Goal: Task Accomplishment & Management: Manage account settings

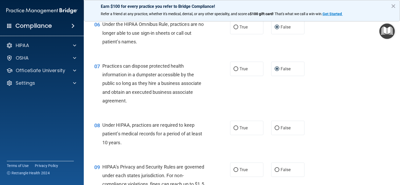
scroll to position [262, 0]
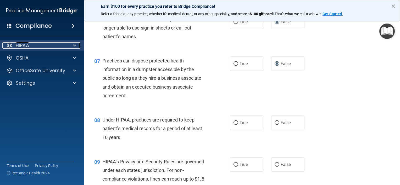
click at [75, 46] on span at bounding box center [74, 45] width 3 height 6
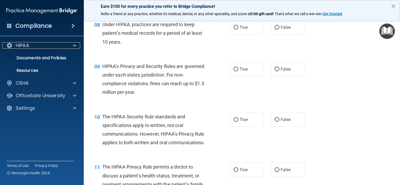
scroll to position [366, 0]
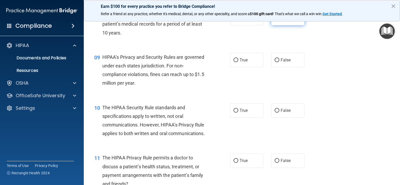
click at [275, 20] on input "False" at bounding box center [276, 18] width 5 height 4
radio input "true"
click at [275, 113] on input "False" at bounding box center [276, 111] width 5 height 4
radio input "true"
click at [274, 62] on input "False" at bounding box center [276, 60] width 5 height 4
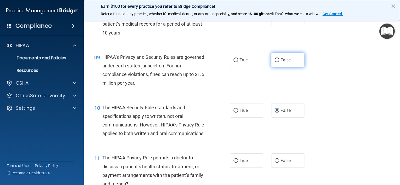
radio input "true"
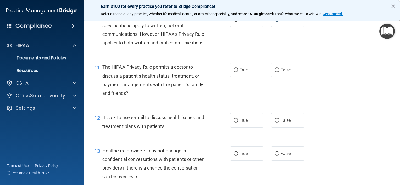
scroll to position [471, 0]
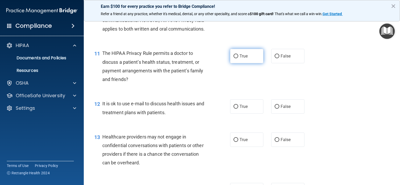
click at [233, 58] on input "True" at bounding box center [235, 56] width 5 height 4
radio input "true"
click at [274, 109] on input "False" at bounding box center [276, 107] width 5 height 4
radio input "true"
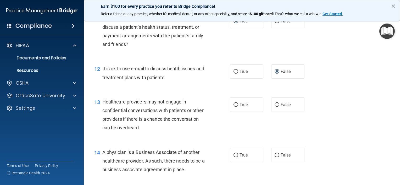
scroll to position [523, 0]
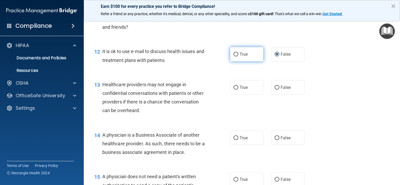
click at [233, 56] on input "True" at bounding box center [235, 55] width 5 height 4
radio input "true"
radio input "false"
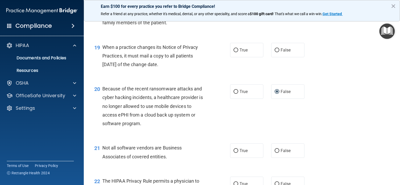
scroll to position [837, 0]
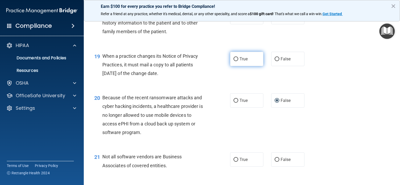
click at [234, 61] on input "True" at bounding box center [235, 59] width 5 height 4
radio input "true"
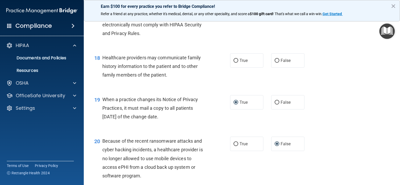
scroll to position [785, 0]
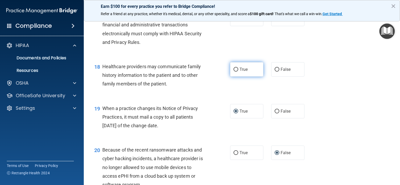
click at [235, 72] on input "True" at bounding box center [235, 70] width 5 height 4
radio input "true"
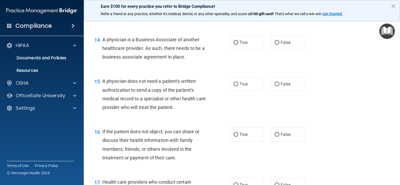
scroll to position [628, 0]
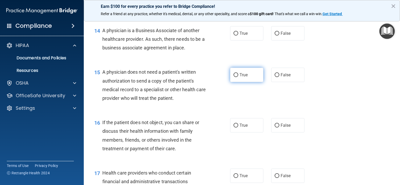
click at [233, 77] on input "True" at bounding box center [235, 75] width 5 height 4
radio input "true"
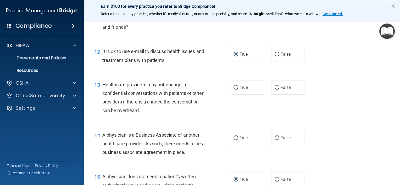
scroll to position [549, 0]
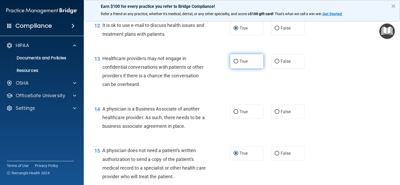
click at [235, 64] on input "True" at bounding box center [235, 62] width 5 height 4
radio input "true"
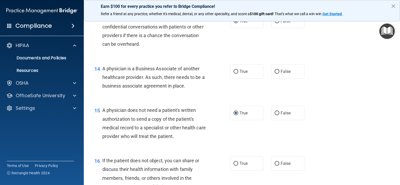
scroll to position [602, 0]
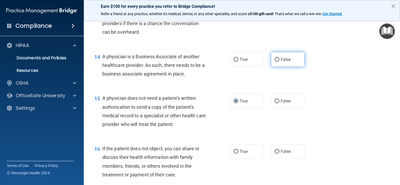
click at [275, 62] on input "False" at bounding box center [276, 60] width 5 height 4
radio input "true"
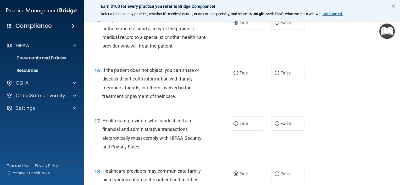
scroll to position [706, 0]
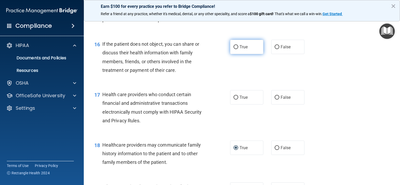
click at [236, 54] on label "True" at bounding box center [246, 47] width 33 height 14
click at [236, 49] on input "True" at bounding box center [235, 47] width 5 height 4
radio input "true"
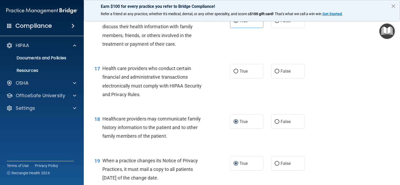
scroll to position [759, 0]
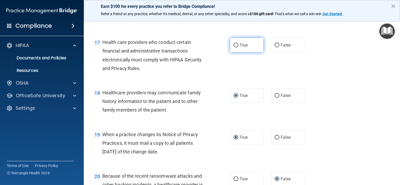
click at [234, 47] on input "True" at bounding box center [235, 45] width 5 height 4
radio input "true"
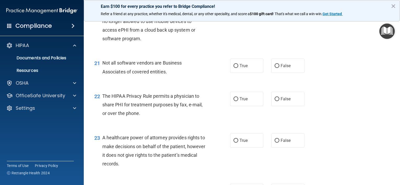
scroll to position [942, 0]
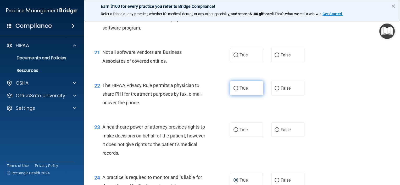
click at [235, 90] on input "True" at bounding box center [235, 89] width 5 height 4
radio input "true"
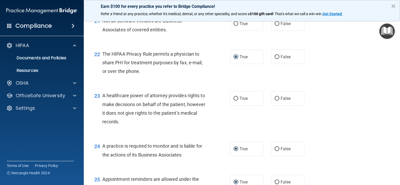
scroll to position [994, 0]
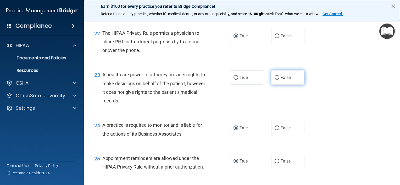
click at [275, 80] on input "False" at bounding box center [276, 78] width 5 height 4
radio input "true"
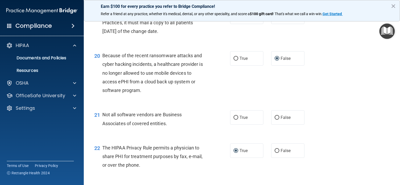
scroll to position [901, 0]
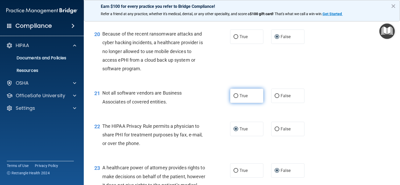
click at [235, 98] on input "True" at bounding box center [235, 96] width 5 height 4
radio input "true"
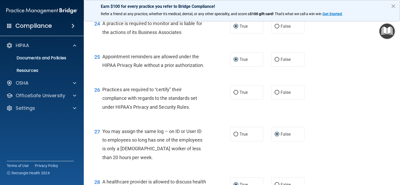
scroll to position [1099, 0]
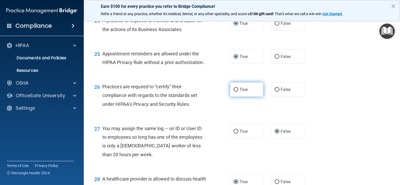
click at [233, 92] on input "True" at bounding box center [235, 90] width 5 height 4
radio input "true"
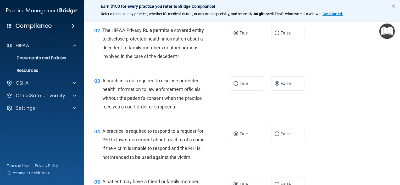
scroll to position [78, 0]
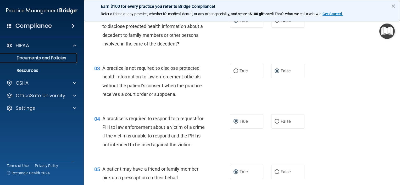
click at [42, 58] on p "Documents and Policies" at bounding box center [38, 57] width 71 height 5
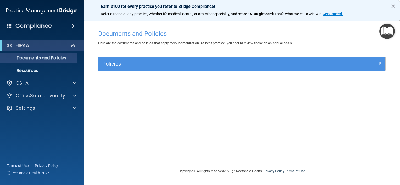
click at [381, 30] on img "Open Resource Center" at bounding box center [386, 31] width 15 height 15
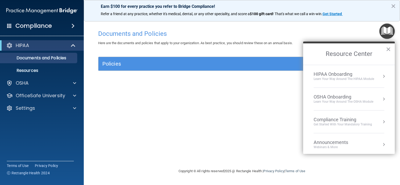
click at [340, 96] on div "OSHA Onboarding" at bounding box center [343, 97] width 60 height 6
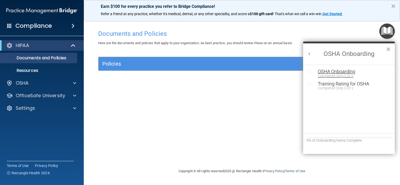
click at [323, 71] on div "OSHA Onboarding" at bounding box center [353, 71] width 70 height 5
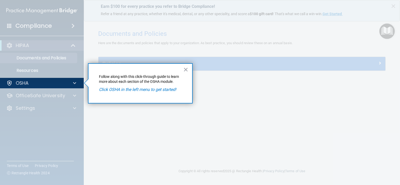
click at [33, 68] on div at bounding box center [42, 39] width 84 height 78
click at [183, 69] on button "×" at bounding box center [185, 69] width 5 height 8
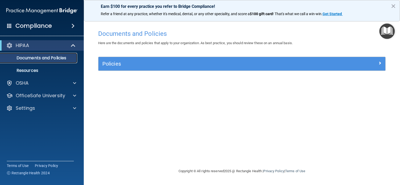
click at [45, 60] on p "Documents and Policies" at bounding box center [38, 57] width 71 height 5
click at [33, 70] on p "Resources" at bounding box center [38, 70] width 71 height 5
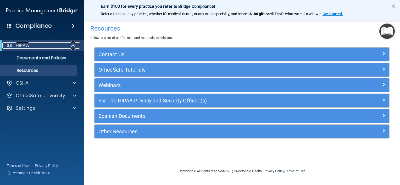
click at [39, 47] on div "HIPAA" at bounding box center [34, 45] width 65 height 6
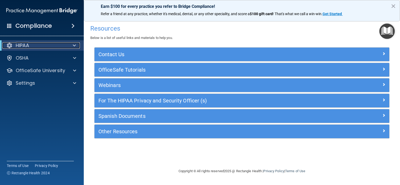
click at [72, 45] on div at bounding box center [73, 45] width 13 height 6
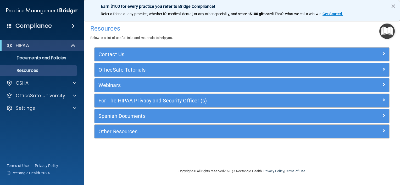
click at [388, 30] on img "Open Resource Center" at bounding box center [386, 31] width 15 height 15
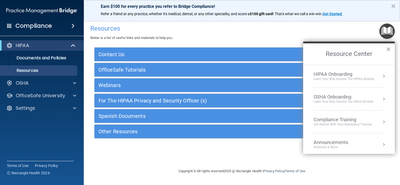
click at [329, 74] on div "HIPAA Onboarding" at bounding box center [343, 74] width 60 height 6
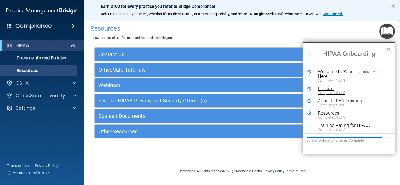
scroll to position [2, 0]
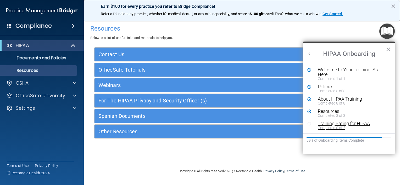
click at [332, 122] on div "Training Rating for HIPAA" at bounding box center [351, 123] width 66 height 5
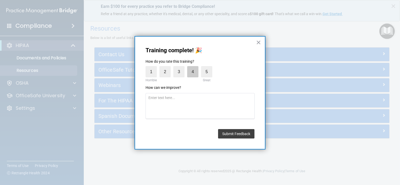
click at [193, 70] on label "4" at bounding box center [192, 71] width 11 height 11
click at [180, 67] on input "4" at bounding box center [180, 67] width 0 height 0
click at [235, 133] on button "Submit Feedback" at bounding box center [236, 133] width 36 height 9
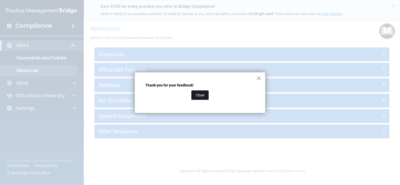
click at [203, 96] on button "Close" at bounding box center [199, 94] width 17 height 9
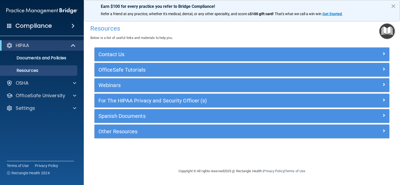
click at [387, 30] on img "Open Resource Center" at bounding box center [386, 31] width 15 height 15
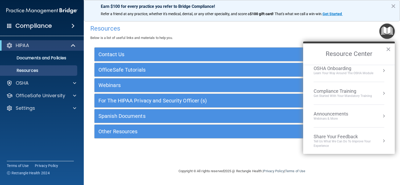
scroll to position [0, 0]
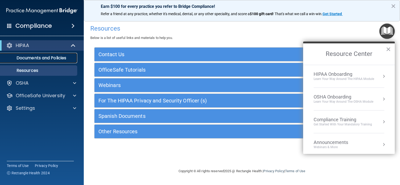
click at [50, 59] on p "Documents and Policies" at bounding box center [38, 57] width 71 height 5
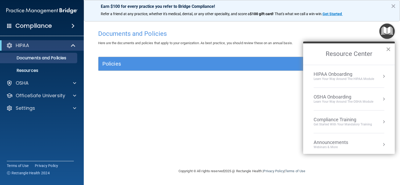
click at [389, 49] on button "×" at bounding box center [388, 49] width 5 height 8
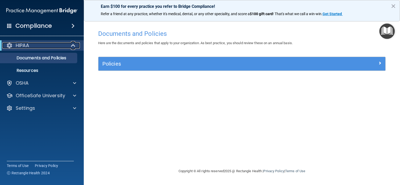
click at [29, 45] on p "HIPAA" at bounding box center [22, 45] width 13 height 6
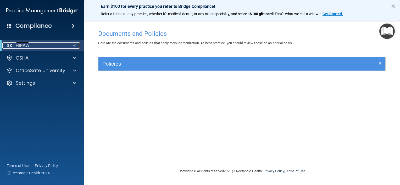
click at [29, 45] on p "HIPAA" at bounding box center [22, 45] width 13 height 6
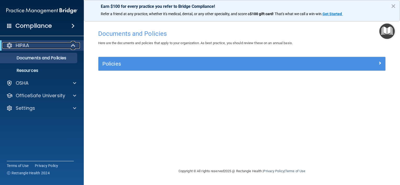
click at [75, 45] on span at bounding box center [73, 45] width 4 height 6
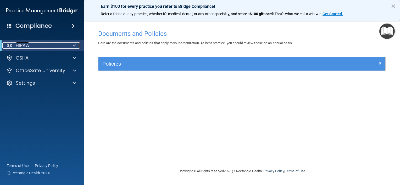
click at [73, 46] on span at bounding box center [74, 45] width 3 height 6
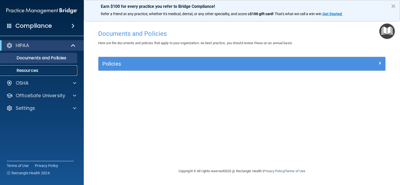
click at [25, 70] on p "Resources" at bounding box center [38, 70] width 71 height 5
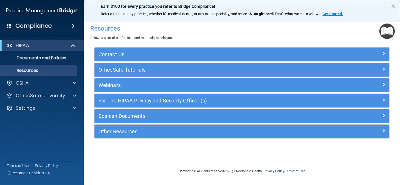
click at [385, 27] on img "Open Resource Center" at bounding box center [386, 31] width 15 height 15
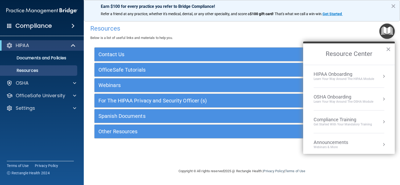
drag, startPoint x: 385, startPoint y: 27, endPoint x: 253, endPoint y: 34, distance: 132.5
click at [253, 34] on div "Resources Below is a list of useful links and materials to help you." at bounding box center [241, 31] width 303 height 19
click at [341, 120] on div "Compliance Training" at bounding box center [342, 120] width 58 height 6
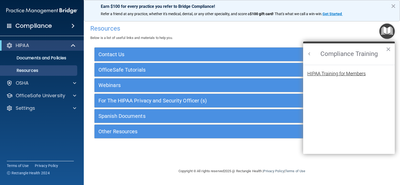
click at [330, 74] on div "HIPAA Training for Members" at bounding box center [336, 73] width 58 height 5
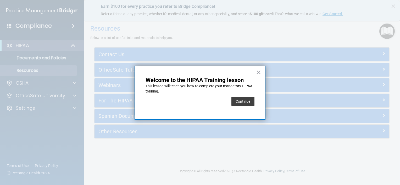
click at [242, 100] on button "Continue" at bounding box center [242, 101] width 23 height 9
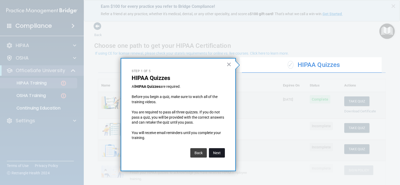
click at [216, 152] on button "Next" at bounding box center [217, 152] width 16 height 9
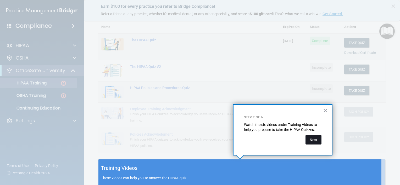
click at [313, 141] on button "Next" at bounding box center [313, 139] width 16 height 9
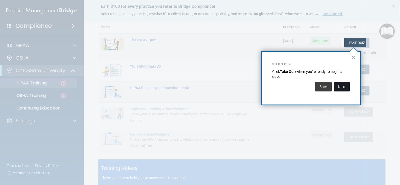
click at [340, 87] on button "Next" at bounding box center [341, 86] width 16 height 9
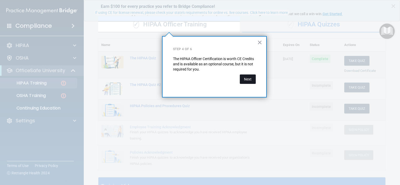
click at [247, 80] on button "Next" at bounding box center [248, 79] width 16 height 9
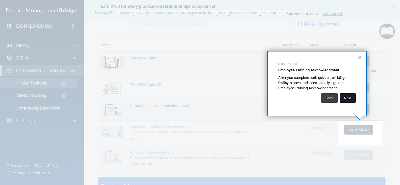
click at [347, 98] on button "Next" at bounding box center [348, 97] width 16 height 9
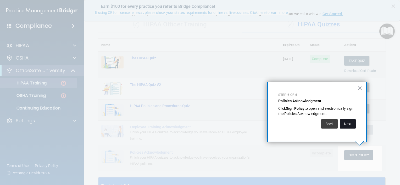
click at [348, 124] on button "Next" at bounding box center [348, 123] width 16 height 9
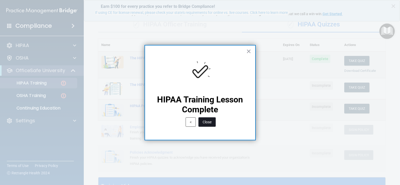
click at [209, 123] on button "Close" at bounding box center [206, 121] width 17 height 9
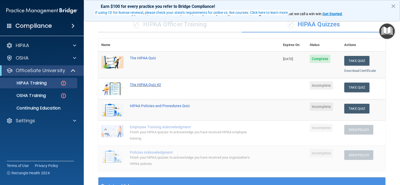
click at [148, 85] on div "The HIPAA Quiz #2" at bounding box center [192, 85] width 124 height 4
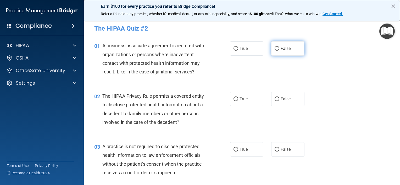
click at [274, 49] on input "False" at bounding box center [276, 49] width 5 height 4
radio input "true"
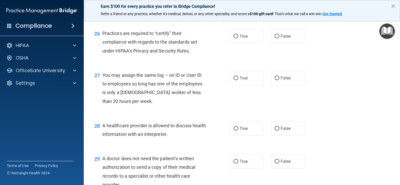
scroll to position [1177, 0]
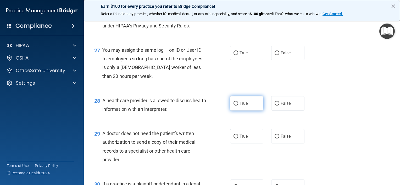
click at [234, 106] on input "True" at bounding box center [235, 104] width 5 height 4
radio input "true"
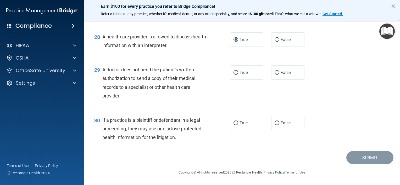
scroll to position [1267, 0]
click at [234, 122] on input "True" at bounding box center [235, 123] width 5 height 4
radio input "true"
click at [233, 73] on input "True" at bounding box center [235, 73] width 5 height 4
radio input "true"
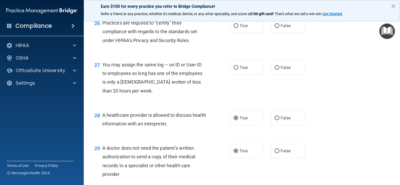
scroll to position [1162, 0]
click at [274, 70] on input "False" at bounding box center [276, 68] width 5 height 4
radio input "true"
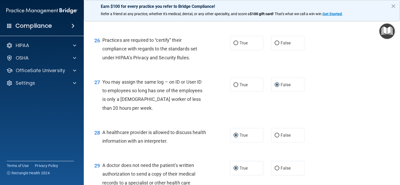
scroll to position [1136, 0]
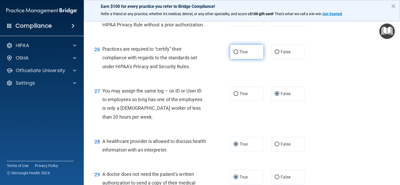
click at [236, 54] on input "True" at bounding box center [235, 52] width 5 height 4
radio input "true"
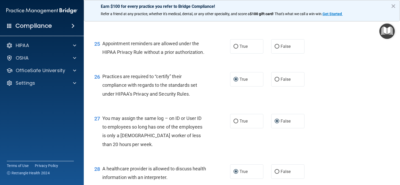
scroll to position [1084, 0]
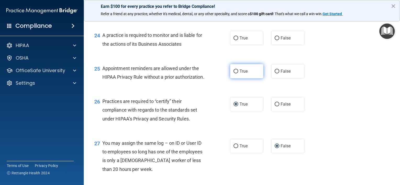
click at [236, 78] on label "True" at bounding box center [246, 71] width 33 height 14
click at [236, 73] on input "True" at bounding box center [235, 72] width 5 height 4
radio input "true"
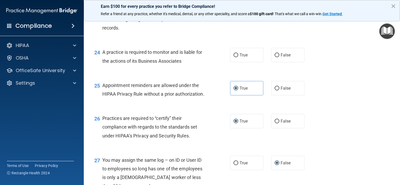
scroll to position [1058, 0]
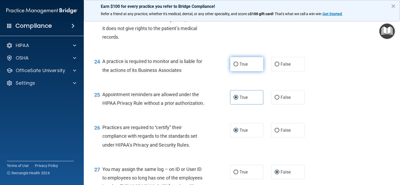
click at [235, 66] on input "True" at bounding box center [235, 65] width 5 height 4
radio input "true"
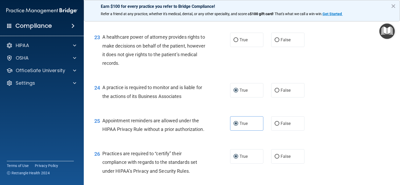
scroll to position [1005, 0]
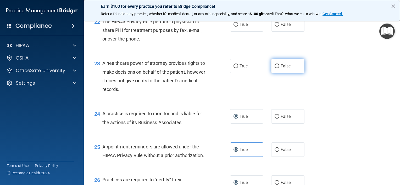
click at [274, 68] on input "False" at bounding box center [276, 66] width 5 height 4
radio input "true"
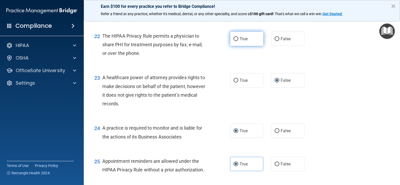
scroll to position [979, 0]
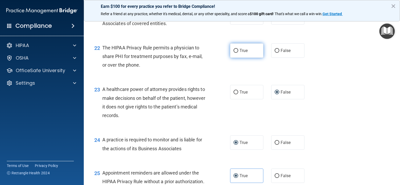
click at [235, 53] on input "True" at bounding box center [235, 51] width 5 height 4
radio input "true"
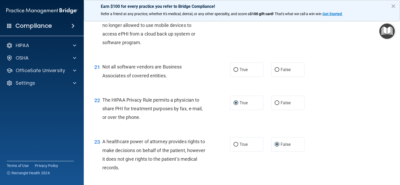
scroll to position [901, 0]
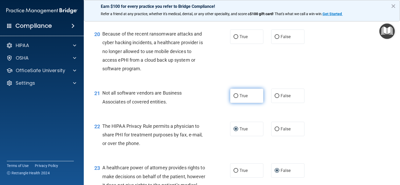
click at [234, 98] on input "True" at bounding box center [235, 96] width 5 height 4
radio input "true"
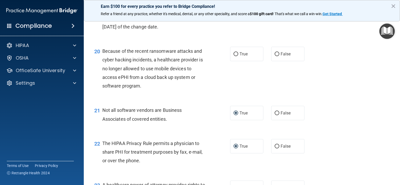
scroll to position [875, 0]
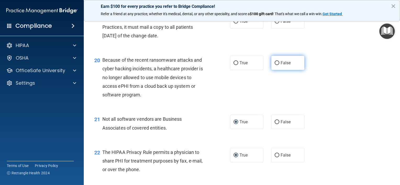
drag, startPoint x: 275, startPoint y: 80, endPoint x: 269, endPoint y: 80, distance: 6.3
click at [274, 65] on input "False" at bounding box center [276, 63] width 5 height 4
radio input "true"
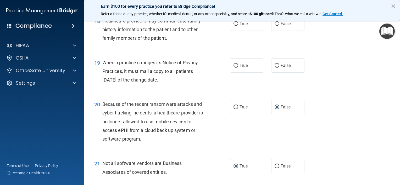
scroll to position [822, 0]
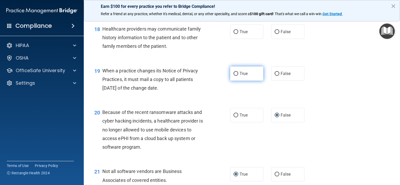
click at [234, 76] on input "True" at bounding box center [235, 74] width 5 height 4
radio input "true"
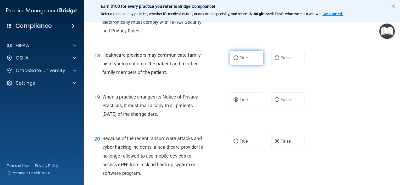
click at [235, 60] on input "True" at bounding box center [235, 58] width 5 height 4
radio input "true"
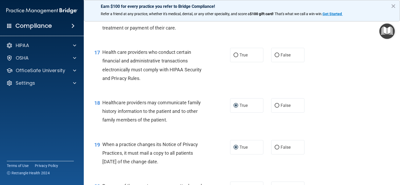
scroll to position [744, 0]
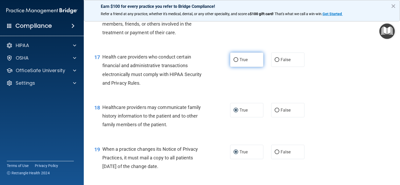
click at [233, 62] on input "True" at bounding box center [235, 60] width 5 height 4
radio input "true"
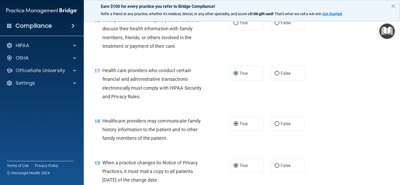
scroll to position [692, 0]
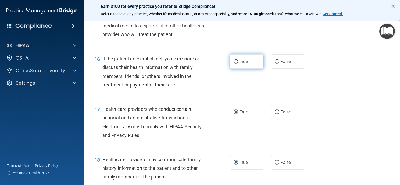
click at [233, 64] on input "True" at bounding box center [235, 62] width 5 height 4
radio input "true"
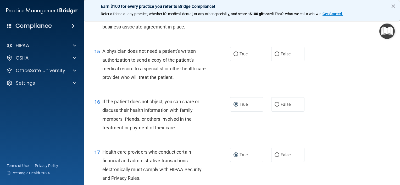
scroll to position [639, 0]
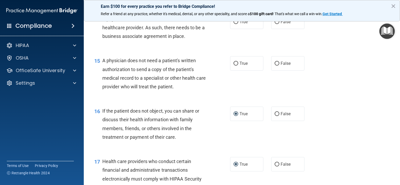
drag, startPoint x: 234, startPoint y: 80, endPoint x: 222, endPoint y: 74, distance: 13.6
click at [234, 66] on input "True" at bounding box center [235, 64] width 5 height 4
radio input "true"
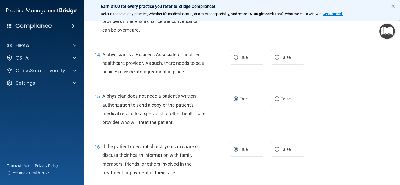
scroll to position [587, 0]
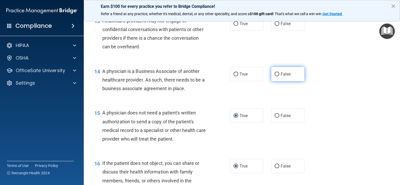
click at [275, 76] on input "False" at bounding box center [276, 74] width 5 height 4
radio input "true"
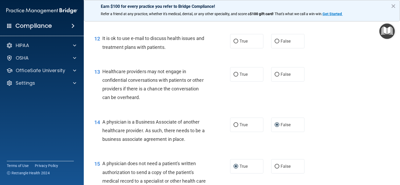
scroll to position [535, 0]
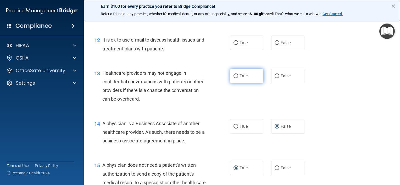
drag, startPoint x: 233, startPoint y: 92, endPoint x: 230, endPoint y: 93, distance: 2.9
click at [233, 78] on input "True" at bounding box center [235, 76] width 5 height 4
radio input "true"
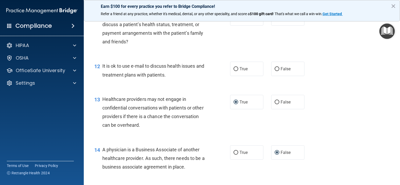
scroll to position [482, 0]
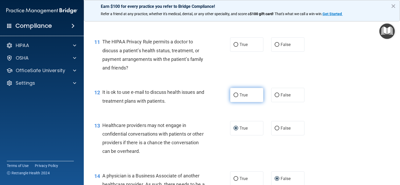
click at [233, 97] on input "True" at bounding box center [235, 95] width 5 height 4
radio input "true"
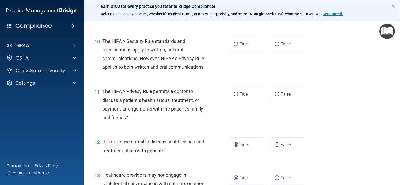
scroll to position [430, 0]
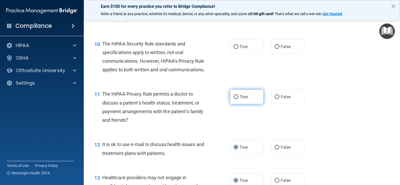
click at [234, 99] on input "True" at bounding box center [235, 97] width 5 height 4
radio input "true"
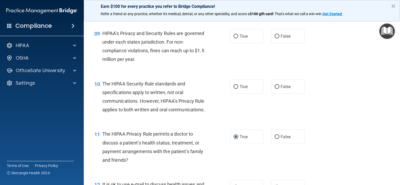
scroll to position [378, 0]
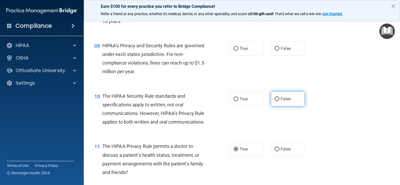
click at [274, 101] on input "False" at bounding box center [276, 99] width 5 height 4
radio input "true"
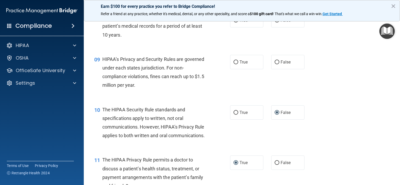
scroll to position [352, 0]
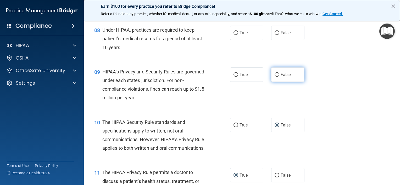
click at [276, 82] on label "False" at bounding box center [287, 74] width 33 height 14
click at [276, 77] on input "False" at bounding box center [276, 75] width 5 height 4
radio input "true"
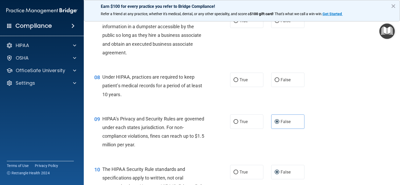
scroll to position [299, 0]
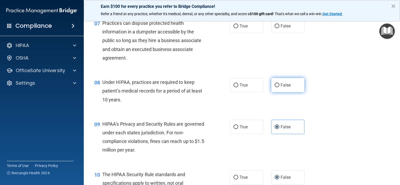
drag, startPoint x: 276, startPoint y: 92, endPoint x: 273, endPoint y: 93, distance: 3.0
click at [274, 87] on input "False" at bounding box center [276, 85] width 5 height 4
radio input "true"
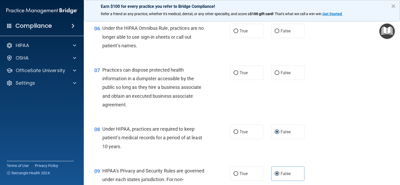
scroll to position [247, 0]
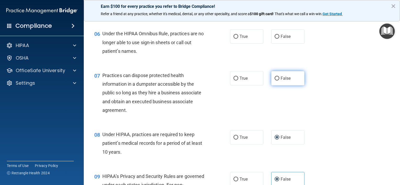
click at [274, 81] on input "False" at bounding box center [276, 79] width 5 height 4
radio input "true"
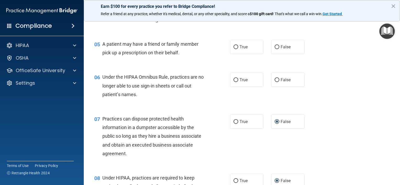
scroll to position [195, 0]
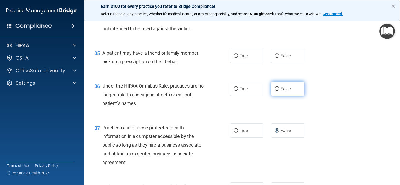
click at [274, 91] on input "False" at bounding box center [276, 89] width 5 height 4
radio input "true"
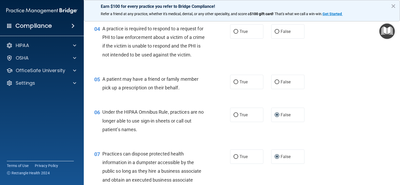
scroll to position [142, 0]
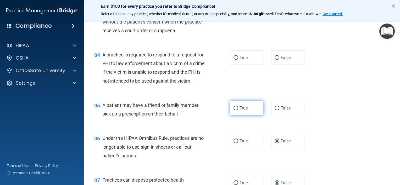
click at [233, 110] on input "True" at bounding box center [235, 108] width 5 height 4
radio input "true"
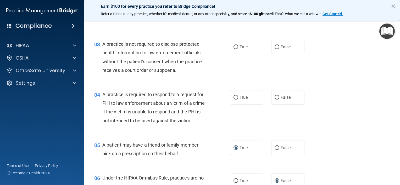
scroll to position [90, 0]
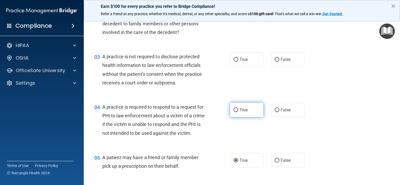
click at [233, 111] on input "True" at bounding box center [235, 110] width 5 height 4
radio input "true"
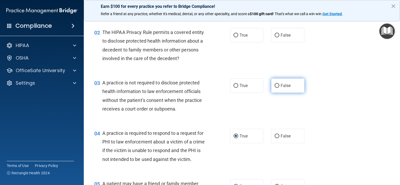
click at [280, 85] on span "False" at bounding box center [285, 85] width 10 height 5
click at [278, 85] on input "False" at bounding box center [276, 86] width 5 height 4
radio input "true"
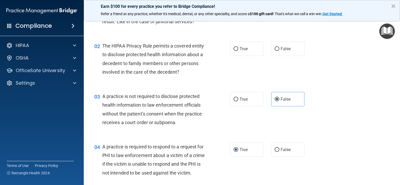
scroll to position [12, 0]
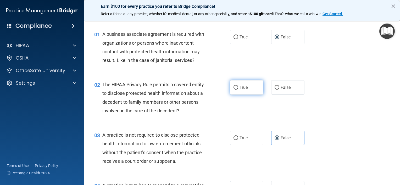
click at [234, 90] on label "True" at bounding box center [246, 87] width 33 height 14
click at [234, 90] on input "True" at bounding box center [235, 88] width 5 height 4
radio input "true"
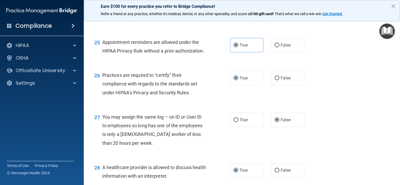
scroll to position [1267, 0]
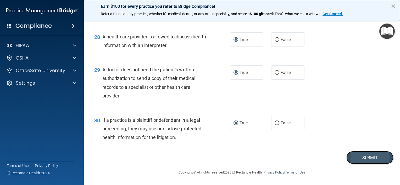
click at [354, 158] on button "Submit" at bounding box center [369, 157] width 47 height 13
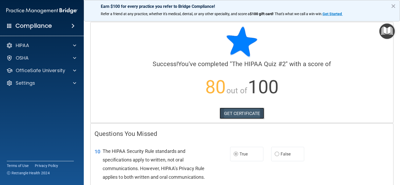
click at [254, 115] on link "GET CERTIFICATE" at bounding box center [241, 114] width 45 height 12
click at [386, 32] on img "Open Resource Center" at bounding box center [386, 31] width 15 height 15
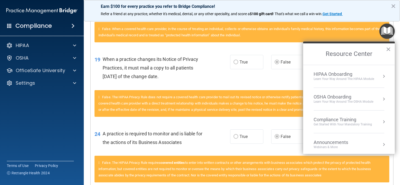
scroll to position [325, 0]
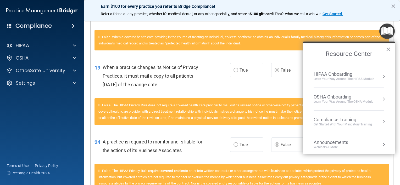
click at [341, 73] on div "HIPAA Onboarding" at bounding box center [343, 74] width 60 height 6
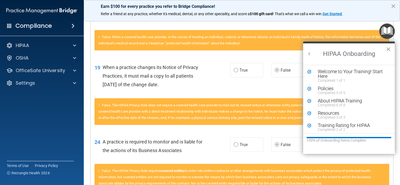
scroll to position [2, 0]
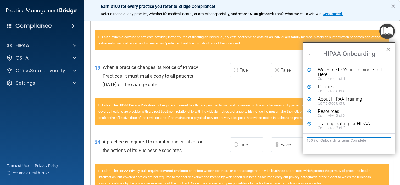
drag, startPoint x: 388, startPoint y: 47, endPoint x: 380, endPoint y: 53, distance: 10.4
click at [388, 47] on button "×" at bounding box center [388, 49] width 5 height 8
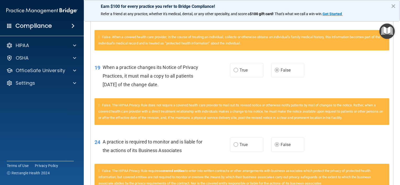
click at [390, 29] on img "Open Resource Center" at bounding box center [386, 31] width 15 height 15
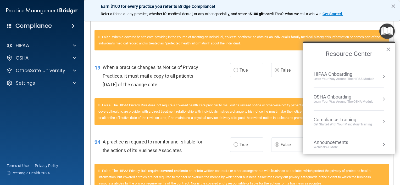
click at [340, 95] on div "OSHA Onboarding" at bounding box center [343, 97] width 60 height 6
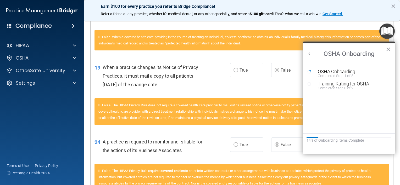
scroll to position [0, 0]
click at [333, 71] on div "OSHA Onboarding" at bounding box center [353, 71] width 70 height 5
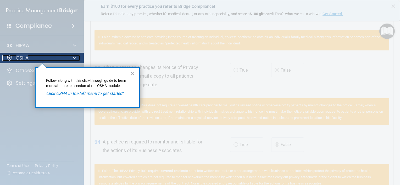
click at [64, 60] on div "OSHA" at bounding box center [34, 58] width 65 height 6
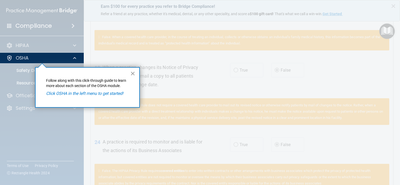
click at [133, 72] on button "×" at bounding box center [132, 73] width 5 height 8
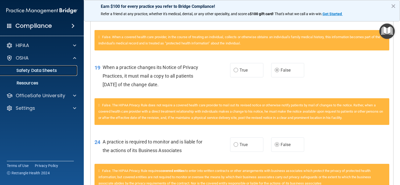
click at [31, 70] on p "Safety Data Sheets" at bounding box center [38, 70] width 71 height 5
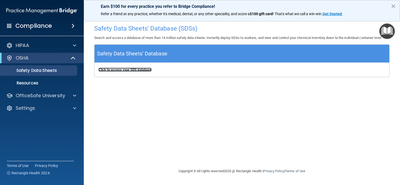
click at [129, 71] on b "Click to access your SDS database" at bounding box center [124, 70] width 53 height 4
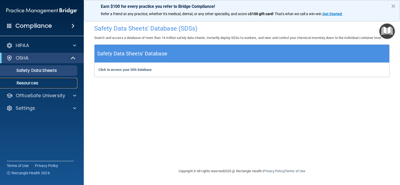
click at [37, 83] on p "Resources" at bounding box center [38, 83] width 71 height 5
click at [387, 33] on img "Open Resource Center" at bounding box center [386, 31] width 15 height 15
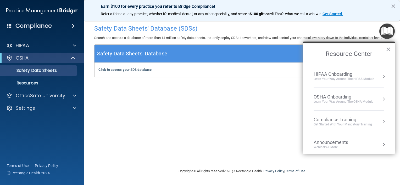
click at [381, 99] on button "Resource Center" at bounding box center [383, 99] width 5 height 5
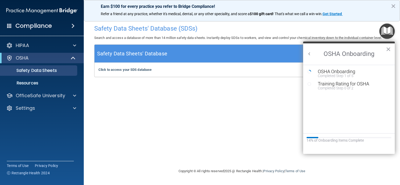
click at [330, 75] on div "Completed Step 1 of 5" at bounding box center [353, 76] width 70 height 4
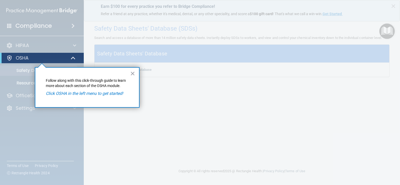
click at [98, 97] on div "× Follow along with this click-through guide to learn more about each section o…" at bounding box center [87, 87] width 105 height 41
drag, startPoint x: 100, startPoint y: 93, endPoint x: 106, endPoint y: 92, distance: 5.8
click at [101, 93] on em "Click OSHA in the left menu to get started!" at bounding box center [84, 93] width 77 height 5
click at [130, 74] on button "×" at bounding box center [132, 73] width 5 height 8
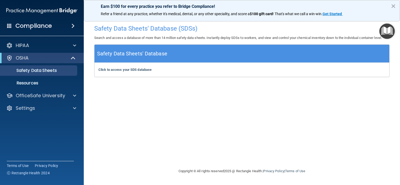
click at [387, 29] on img "Open Resource Center" at bounding box center [386, 31] width 15 height 15
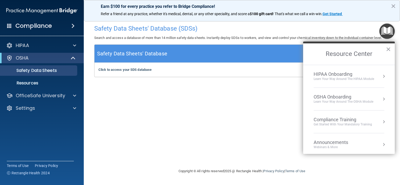
click at [338, 99] on div "OSHA Onboarding" at bounding box center [343, 97] width 60 height 6
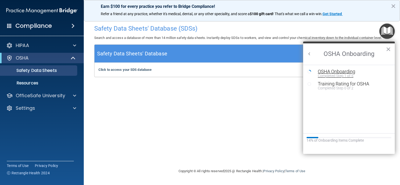
click at [336, 76] on div "Completed Step 1 of 5" at bounding box center [353, 76] width 70 height 4
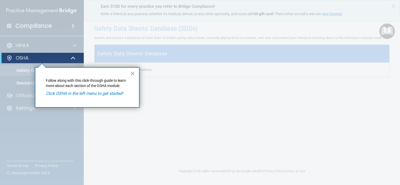
click at [95, 95] on em "Click OSHA in the left menu to get started!" at bounding box center [84, 93] width 77 height 5
click at [133, 73] on button "×" at bounding box center [132, 73] width 5 height 8
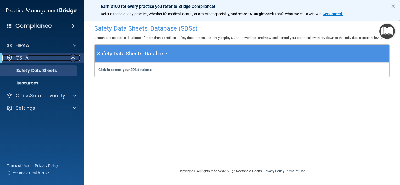
click at [9, 59] on div at bounding box center [9, 58] width 6 height 6
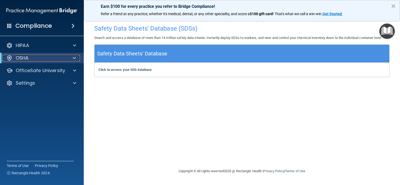
click at [12, 59] on div at bounding box center [9, 58] width 6 height 6
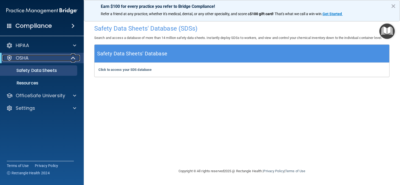
click at [73, 58] on span at bounding box center [73, 58] width 4 height 6
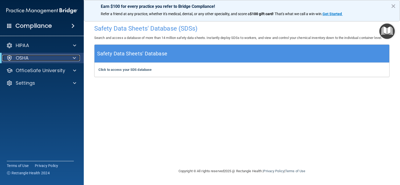
click at [73, 58] on span at bounding box center [74, 58] width 3 height 6
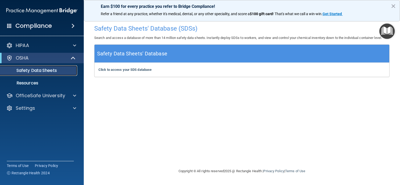
click at [64, 73] on p "Safety Data Sheets" at bounding box center [38, 70] width 71 height 5
click at [60, 82] on p "Resources" at bounding box center [38, 83] width 71 height 5
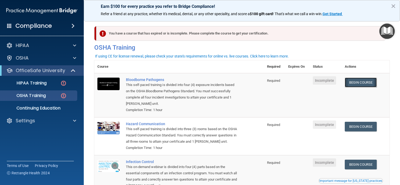
click at [353, 83] on link "Begin Course" at bounding box center [360, 83] width 32 height 10
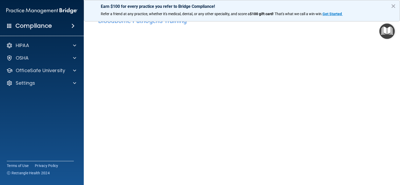
scroll to position [4, 0]
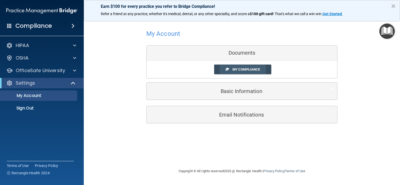
click at [234, 71] on span "My Compliance" at bounding box center [245, 69] width 27 height 4
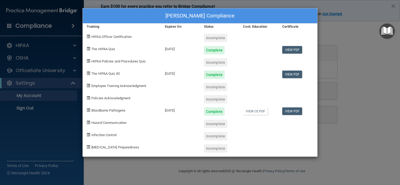
click at [97, 86] on span "Employee Training Acknowledgment" at bounding box center [118, 86] width 55 height 4
click at [88, 85] on span at bounding box center [88, 85] width 3 height 3
click at [342, 32] on div "LAURA JUNG's Compliance Training Expires On Status Cont. Education Certificate …" at bounding box center [200, 92] width 400 height 185
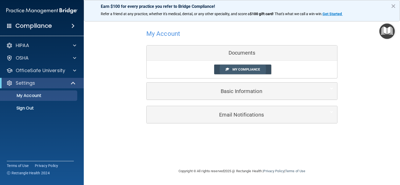
click at [241, 69] on span "My Compliance" at bounding box center [245, 69] width 27 height 4
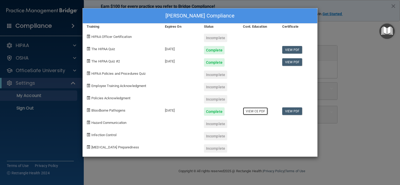
click at [262, 113] on link "View CE PDF" at bounding box center [255, 112] width 25 height 8
click at [362, 113] on div "LAURA JUNG's Compliance Training Expires On Status Cont. Education Certificate …" at bounding box center [200, 92] width 400 height 185
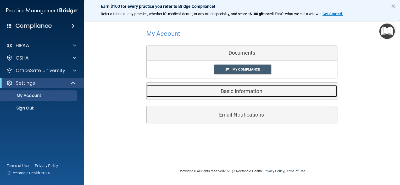
click at [224, 90] on h5 "Basic Information" at bounding box center [233, 91] width 167 height 6
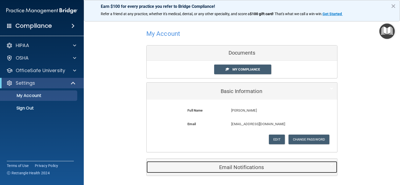
click at [231, 166] on h5 "Email Notifications" at bounding box center [233, 168] width 167 height 6
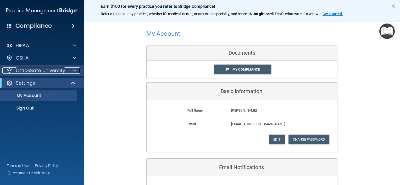
click at [36, 68] on p "OfficeSafe University" at bounding box center [40, 70] width 49 height 6
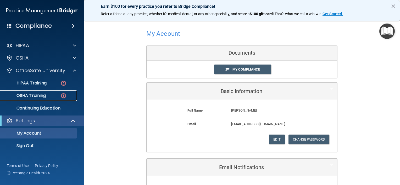
click at [40, 94] on p "OSHA Training" at bounding box center [24, 95] width 42 height 5
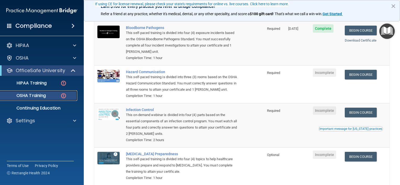
scroll to position [52, 0]
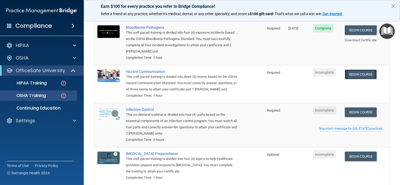
click at [355, 76] on link "Begin Course" at bounding box center [360, 75] width 32 height 10
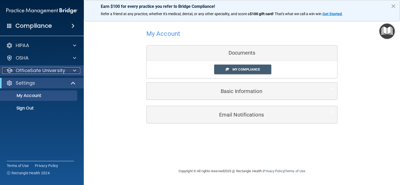
click at [43, 70] on p "OfficeSafe University" at bounding box center [40, 70] width 49 height 6
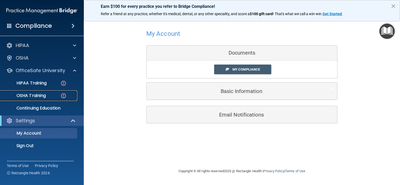
click at [43, 96] on p "OSHA Training" at bounding box center [24, 95] width 42 height 5
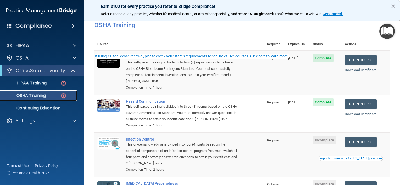
scroll to position [78, 0]
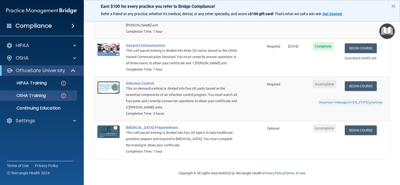
click at [108, 94] on img at bounding box center [108, 87] width 22 height 13
click at [385, 33] on img "Open Resource Center" at bounding box center [386, 31] width 15 height 15
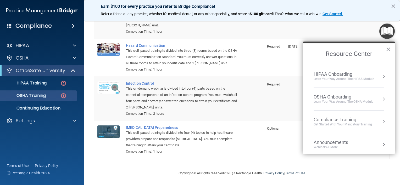
click at [344, 74] on div "HIPAA Onboarding" at bounding box center [343, 74] width 60 height 6
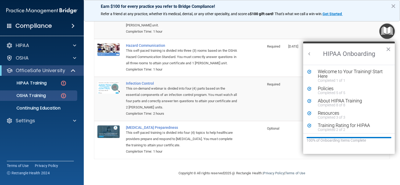
scroll to position [2, 0]
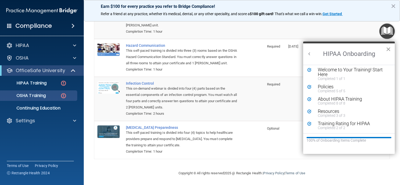
click at [387, 47] on button "×" at bounding box center [388, 49] width 5 height 8
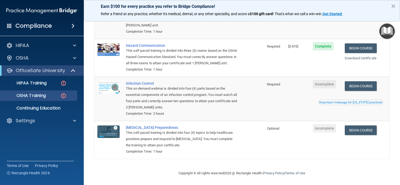
click at [388, 30] on img "Open Resource Center" at bounding box center [386, 31] width 15 height 15
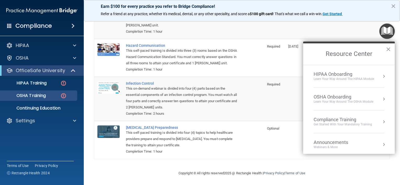
click at [335, 96] on div "OSHA Onboarding" at bounding box center [343, 97] width 60 height 6
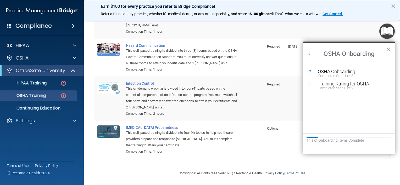
scroll to position [0, 0]
click at [388, 47] on button "×" at bounding box center [388, 49] width 5 height 8
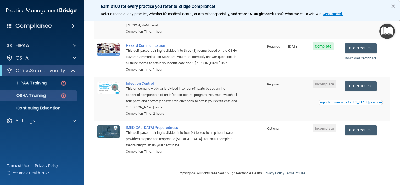
click at [384, 32] on img "Open Resource Center" at bounding box center [386, 31] width 15 height 15
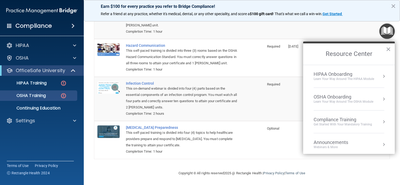
click at [344, 119] on div "Compliance Training" at bounding box center [342, 120] width 58 height 6
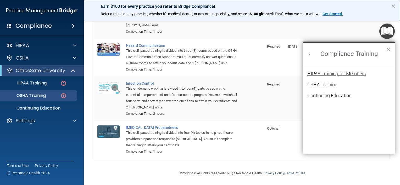
click at [345, 73] on div "HIPAA Training for Members" at bounding box center [336, 73] width 58 height 5
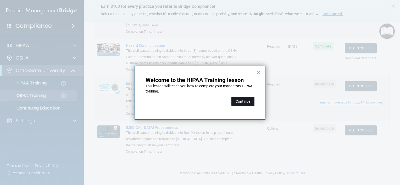
click at [249, 102] on button "Continue" at bounding box center [242, 101] width 23 height 9
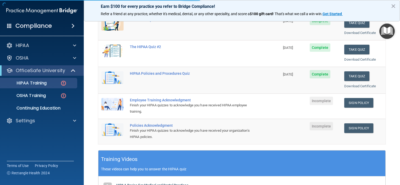
scroll to position [40, 0]
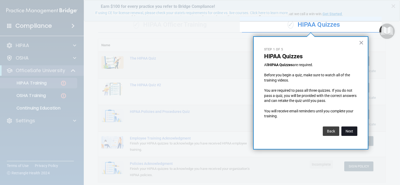
click at [349, 131] on button "Next" at bounding box center [349, 131] width 16 height 9
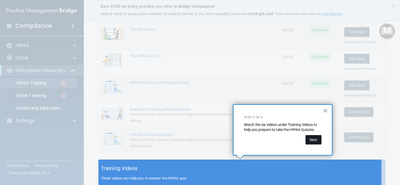
click at [313, 140] on button "Next" at bounding box center [313, 139] width 16 height 9
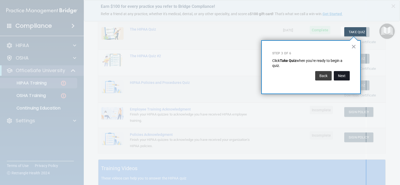
click at [341, 76] on button "Next" at bounding box center [341, 75] width 16 height 9
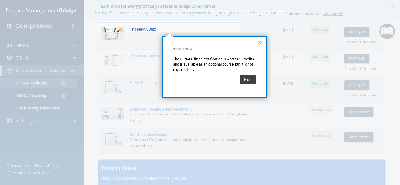
scroll to position [40, 0]
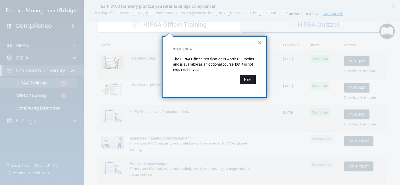
click at [249, 80] on button "Next" at bounding box center [248, 79] width 16 height 9
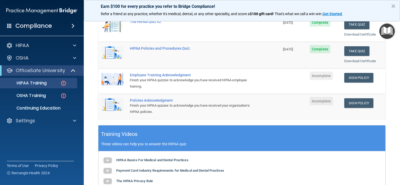
scroll to position [105, 0]
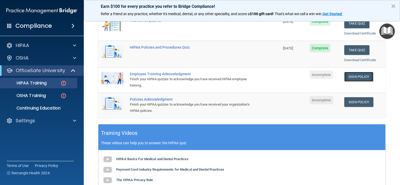
click at [349, 76] on link "Sign Policy" at bounding box center [358, 77] width 29 height 10
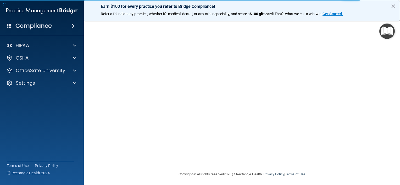
scroll to position [39, 0]
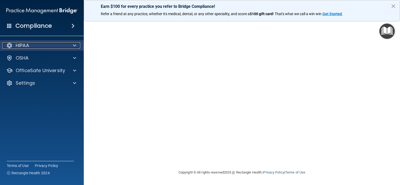
click at [43, 46] on div "HIPAA" at bounding box center [34, 45] width 65 height 6
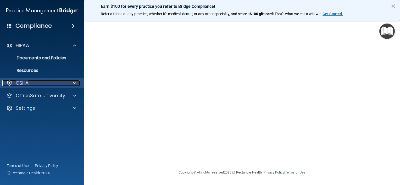
click at [25, 85] on p "OSHA" at bounding box center [22, 83] width 13 height 6
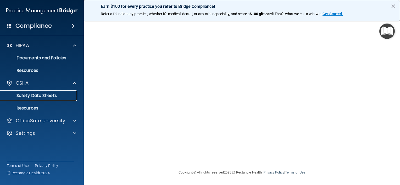
click at [32, 94] on p "Safety Data Sheets" at bounding box center [38, 95] width 71 height 5
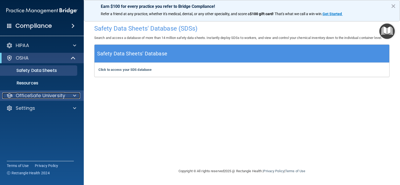
click at [38, 97] on p "OfficeSafe University" at bounding box center [40, 96] width 49 height 6
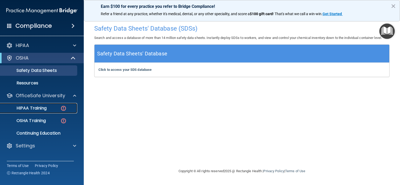
click at [39, 107] on p "HIPAA Training" at bounding box center [24, 108] width 43 height 5
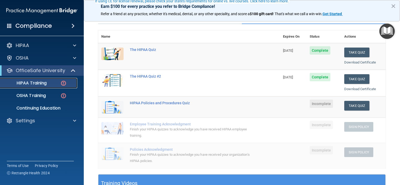
scroll to position [52, 0]
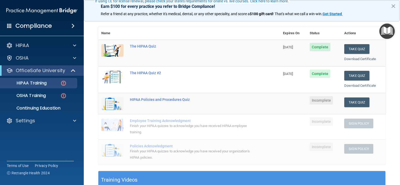
click at [109, 103] on img at bounding box center [112, 104] width 22 height 13
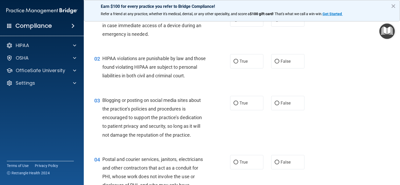
scroll to position [131, 0]
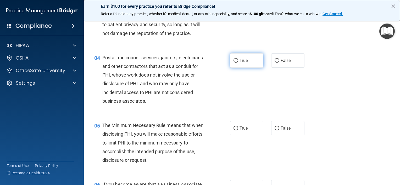
click at [233, 63] on input "True" at bounding box center [235, 61] width 5 height 4
radio input "true"
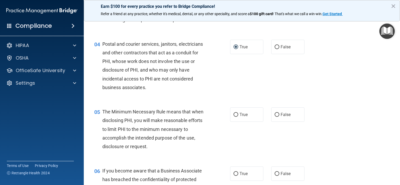
scroll to position [183, 0]
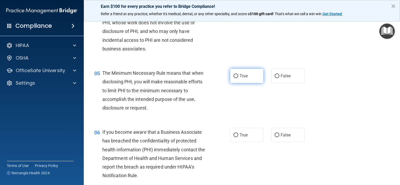
click at [233, 78] on input "True" at bounding box center [235, 76] width 5 height 4
radio input "true"
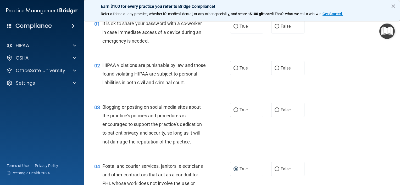
scroll to position [0, 0]
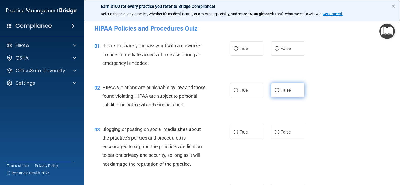
click at [277, 89] on label "False" at bounding box center [287, 90] width 33 height 14
click at [277, 89] on input "False" at bounding box center [276, 91] width 5 height 4
radio input "true"
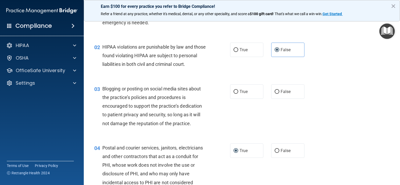
scroll to position [52, 0]
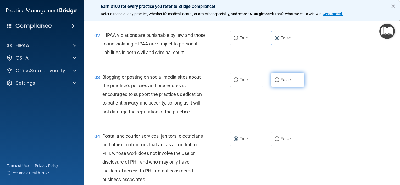
click at [274, 82] on input "False" at bounding box center [276, 80] width 5 height 4
radio input "true"
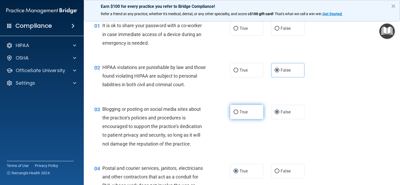
scroll to position [0, 0]
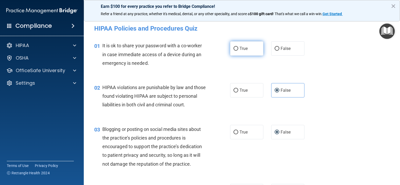
click at [233, 47] on input "True" at bounding box center [235, 49] width 5 height 4
radio input "true"
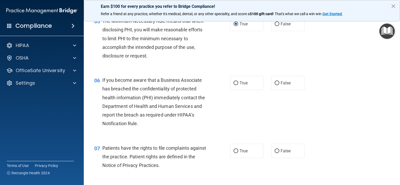
scroll to position [235, 0]
click at [234, 85] on input "True" at bounding box center [235, 83] width 5 height 4
radio input "true"
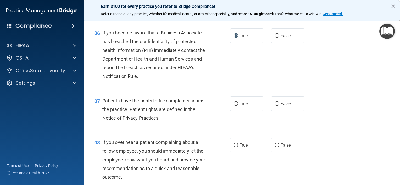
scroll to position [314, 0]
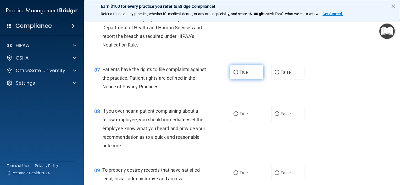
click at [234, 75] on input "True" at bounding box center [235, 73] width 5 height 4
radio input "true"
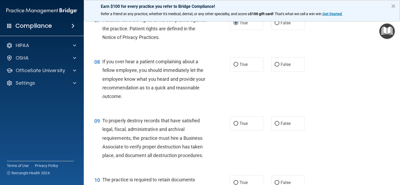
scroll to position [366, 0]
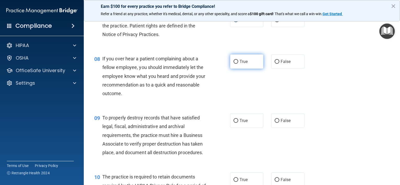
click at [231, 69] on label "True" at bounding box center [246, 61] width 33 height 14
click at [233, 64] on input "True" at bounding box center [235, 62] width 5 height 4
radio input "true"
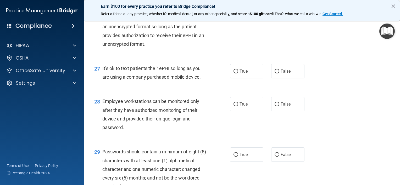
scroll to position [1255, 0]
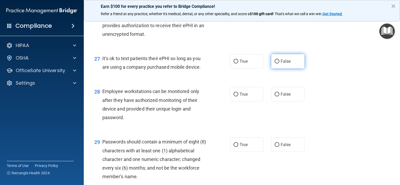
click at [271, 69] on label "False" at bounding box center [287, 61] width 33 height 14
click at [274, 64] on input "False" at bounding box center [276, 62] width 5 height 4
radio input "true"
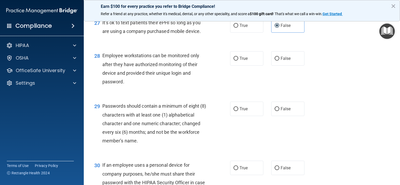
scroll to position [1371, 0]
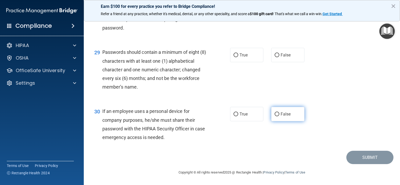
click at [275, 114] on input "False" at bounding box center [276, 114] width 5 height 4
radio input "true"
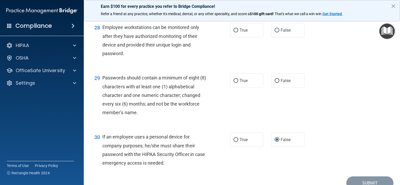
scroll to position [1319, 0]
drag, startPoint x: 235, startPoint y: 107, endPoint x: 231, endPoint y: 67, distance: 40.1
click at [235, 83] on input "True" at bounding box center [235, 82] width 5 height 4
radio input "true"
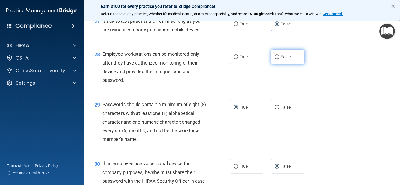
click at [274, 59] on input "False" at bounding box center [276, 57] width 5 height 4
radio input "true"
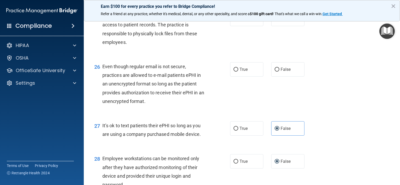
scroll to position [1162, 0]
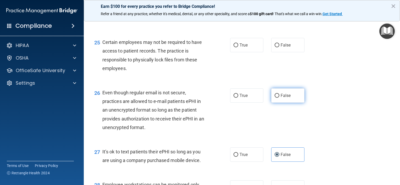
click at [275, 98] on input "False" at bounding box center [276, 96] width 5 height 4
radio input "true"
click at [274, 5] on input "False" at bounding box center [276, 4] width 5 height 4
radio input "true"
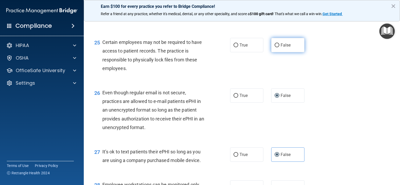
click at [275, 47] on input "False" at bounding box center [276, 45] width 5 height 4
radio input "true"
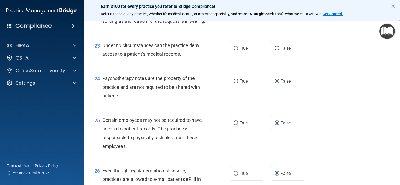
scroll to position [1084, 0]
click at [234, 51] on input "True" at bounding box center [235, 49] width 5 height 4
radio input "true"
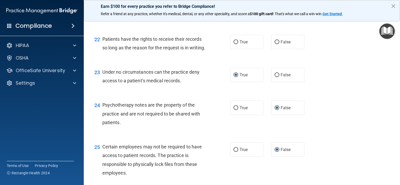
scroll to position [1031, 0]
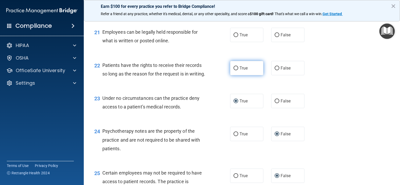
click at [234, 70] on input "True" at bounding box center [235, 68] width 5 height 4
radio input "true"
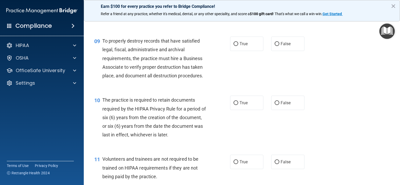
scroll to position [445, 0]
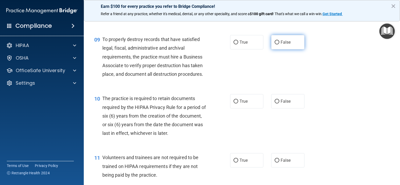
click at [274, 44] on input "False" at bounding box center [276, 43] width 5 height 4
radio input "true"
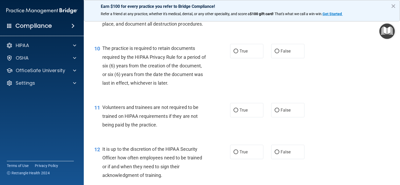
scroll to position [497, 0]
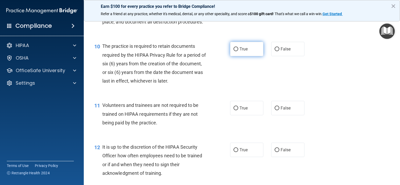
click at [234, 51] on input "True" at bounding box center [235, 49] width 5 height 4
radio input "true"
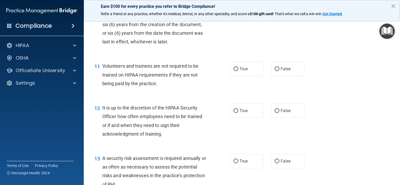
scroll to position [549, 0]
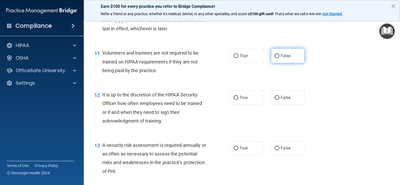
click at [274, 58] on input "False" at bounding box center [276, 56] width 5 height 4
radio input "true"
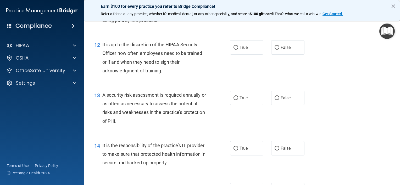
scroll to position [602, 0]
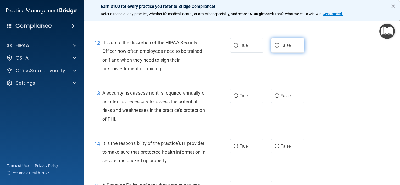
click at [274, 48] on input "False" at bounding box center [276, 46] width 5 height 4
radio input "true"
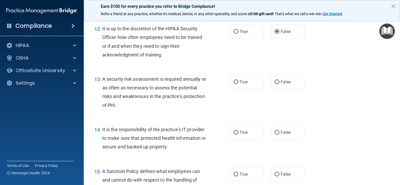
scroll to position [628, 0]
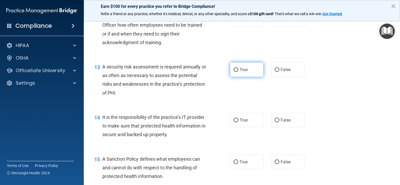
click at [235, 72] on input "True" at bounding box center [235, 70] width 5 height 4
radio input "true"
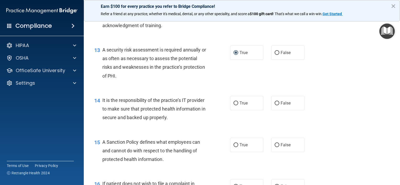
scroll to position [654, 0]
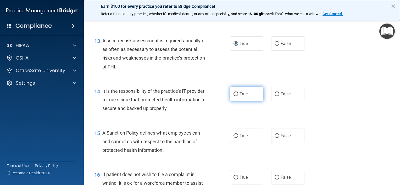
click at [234, 96] on input "True" at bounding box center [235, 94] width 5 height 4
radio input "true"
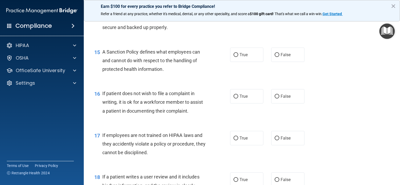
scroll to position [732, 0]
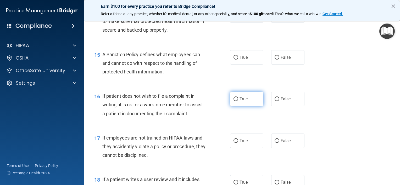
click at [233, 101] on input "True" at bounding box center [235, 99] width 5 height 4
radio input "true"
click at [274, 60] on input "False" at bounding box center [276, 58] width 5 height 4
radio input "true"
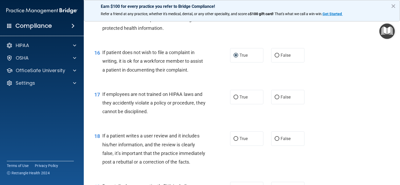
scroll to position [785, 0]
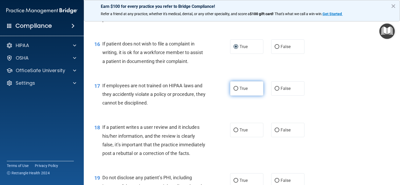
click at [234, 91] on input "True" at bounding box center [235, 89] width 5 height 4
radio input "true"
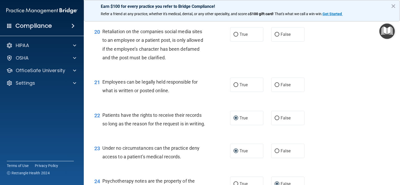
scroll to position [994, 0]
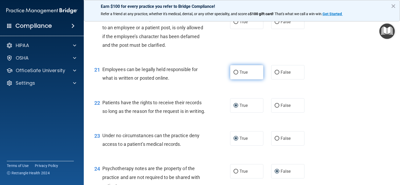
click at [231, 80] on label "True" at bounding box center [246, 72] width 33 height 14
click at [233, 75] on input "True" at bounding box center [235, 73] width 5 height 4
radio input "true"
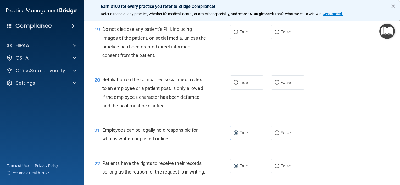
scroll to position [927, 0]
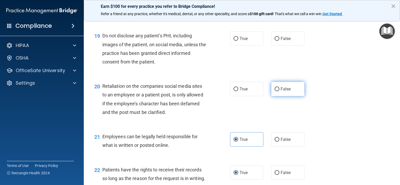
click at [274, 91] on input "False" at bounding box center [276, 89] width 5 height 4
radio input "true"
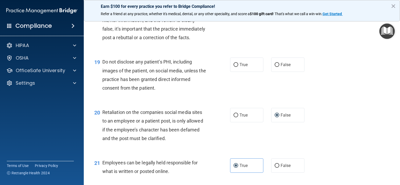
scroll to position [874, 0]
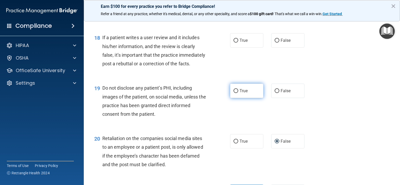
click at [234, 93] on input "True" at bounding box center [235, 91] width 5 height 4
radio input "true"
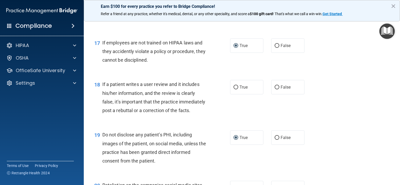
scroll to position [822, 0]
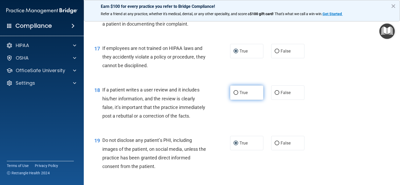
click at [234, 95] on input "True" at bounding box center [235, 93] width 5 height 4
radio input "true"
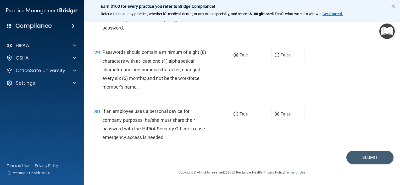
scroll to position [1360, 0]
click at [359, 164] on button "Submit" at bounding box center [369, 157] width 47 height 13
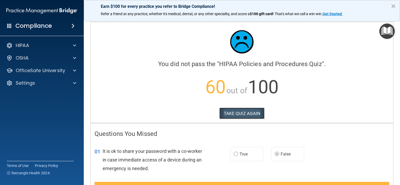
click at [231, 111] on button "TAKE QUIZ AGAIN" at bounding box center [241, 114] width 45 height 12
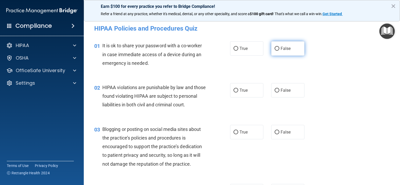
click at [274, 47] on input "False" at bounding box center [276, 49] width 5 height 4
radio input "true"
click at [233, 91] on input "True" at bounding box center [235, 91] width 5 height 4
radio input "true"
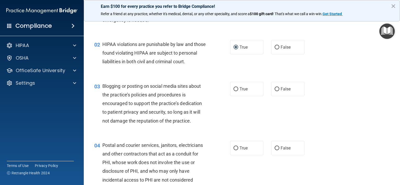
scroll to position [52, 0]
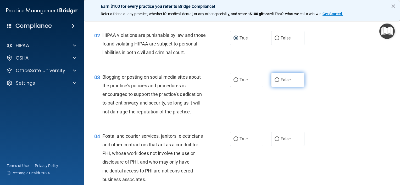
click at [274, 82] on input "False" at bounding box center [276, 80] width 5 height 4
radio input "true"
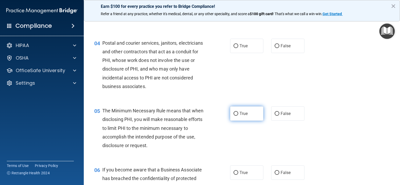
scroll to position [157, 0]
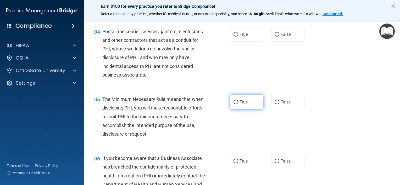
click at [234, 104] on input "True" at bounding box center [235, 102] width 5 height 4
radio input "true"
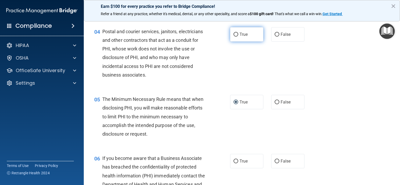
click at [233, 37] on input "True" at bounding box center [235, 35] width 5 height 4
radio input "true"
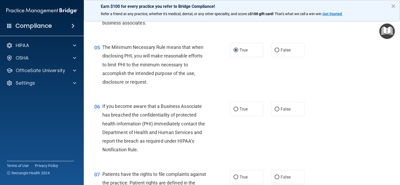
scroll to position [235, 0]
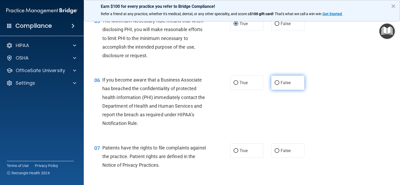
click at [274, 85] on input "False" at bounding box center [276, 83] width 5 height 4
radio input "true"
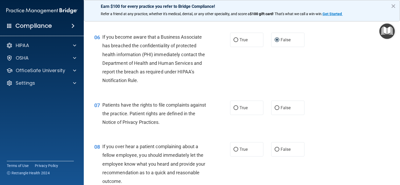
scroll to position [288, 0]
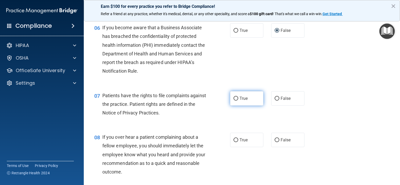
click at [234, 101] on input "True" at bounding box center [235, 99] width 5 height 4
radio input "true"
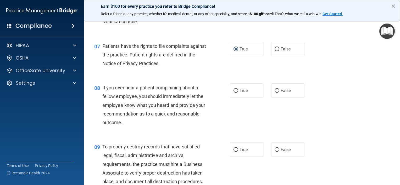
scroll to position [340, 0]
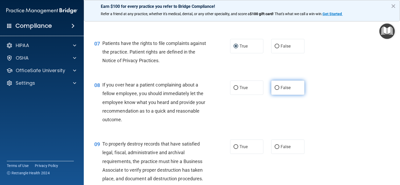
click at [274, 90] on input "False" at bounding box center [276, 88] width 5 height 4
radio input "true"
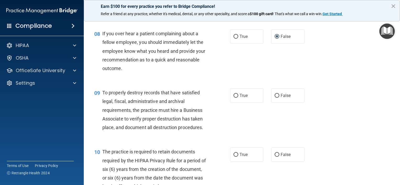
scroll to position [392, 0]
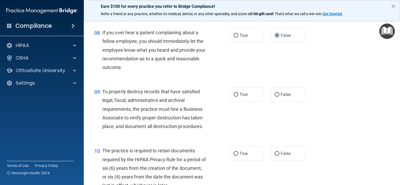
drag, startPoint x: 275, startPoint y: 103, endPoint x: 264, endPoint y: 105, distance: 11.1
click at [274, 97] on input "False" at bounding box center [276, 95] width 5 height 4
radio input "true"
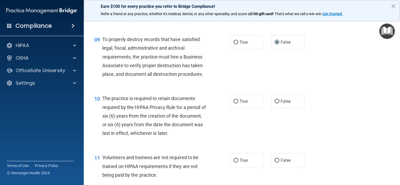
scroll to position [471, 0]
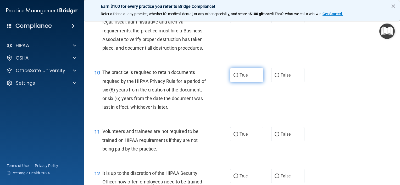
click at [233, 77] on input "True" at bounding box center [235, 75] width 5 height 4
radio input "true"
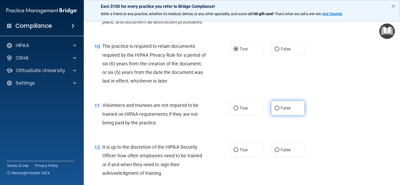
click at [274, 110] on input "False" at bounding box center [276, 108] width 5 height 4
radio input "true"
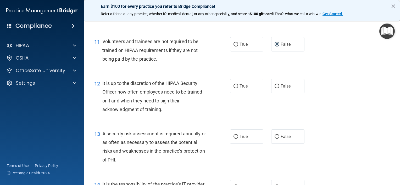
scroll to position [575, 0]
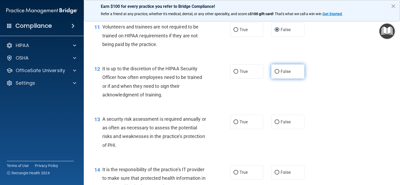
click at [275, 74] on input "False" at bounding box center [276, 72] width 5 height 4
radio input "true"
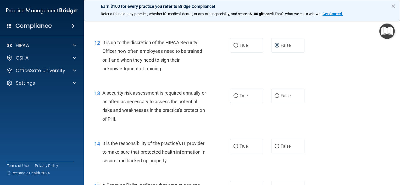
scroll to position [628, 0]
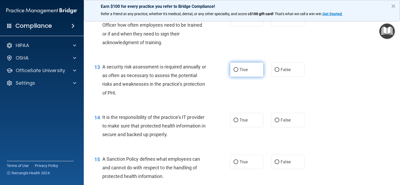
click at [233, 72] on input "True" at bounding box center [235, 70] width 5 height 4
radio input "true"
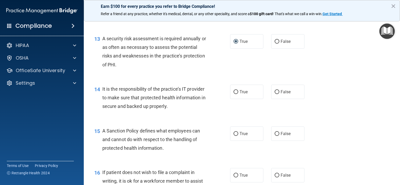
scroll to position [680, 0]
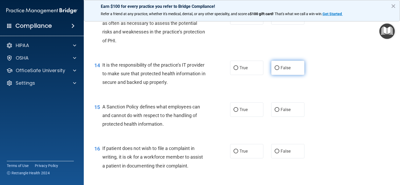
click at [277, 75] on label "False" at bounding box center [287, 68] width 33 height 14
click at [277, 70] on input "False" at bounding box center [276, 68] width 5 height 4
radio input "true"
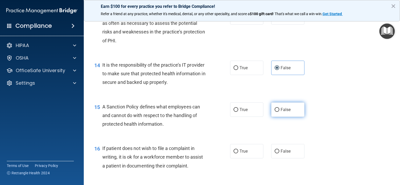
click at [274, 112] on input "False" at bounding box center [276, 110] width 5 height 4
radio input "true"
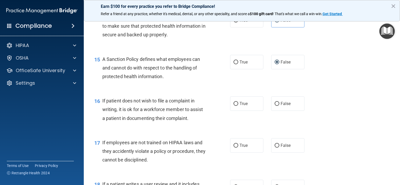
scroll to position [732, 0]
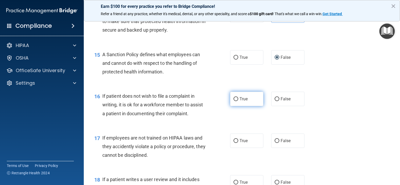
click at [233, 101] on input "True" at bounding box center [235, 99] width 5 height 4
radio input "true"
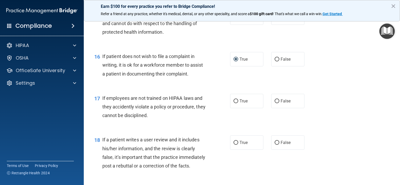
scroll to position [785, 0]
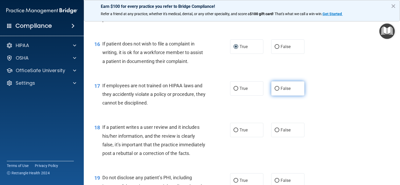
click at [274, 91] on input "False" at bounding box center [276, 89] width 5 height 4
radio input "true"
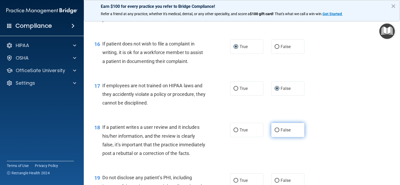
click at [275, 132] on input "False" at bounding box center [276, 130] width 5 height 4
radio input "true"
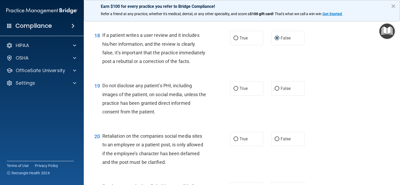
scroll to position [889, 0]
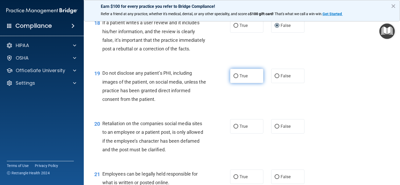
click at [234, 78] on input "True" at bounding box center [235, 76] width 5 height 4
radio input "true"
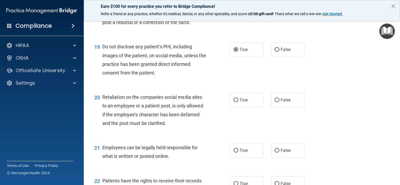
scroll to position [942, 0]
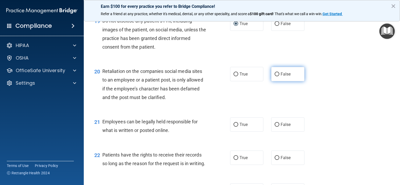
click at [274, 76] on input "False" at bounding box center [276, 74] width 5 height 4
radio input "true"
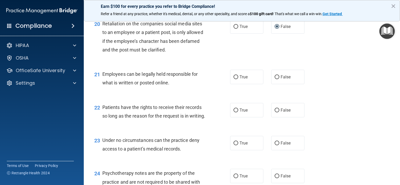
scroll to position [994, 0]
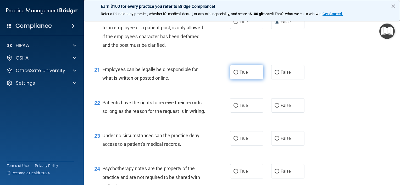
click at [234, 75] on input "True" at bounding box center [235, 73] width 5 height 4
radio input "true"
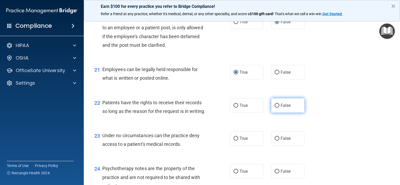
click at [274, 108] on input "False" at bounding box center [276, 106] width 5 height 4
radio input "true"
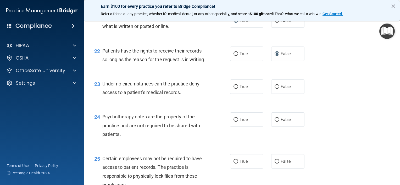
scroll to position [1046, 0]
click at [274, 88] on input "False" at bounding box center [276, 86] width 5 height 4
radio input "true"
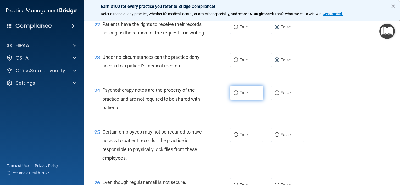
click at [235, 95] on input "True" at bounding box center [235, 93] width 5 height 4
radio input "true"
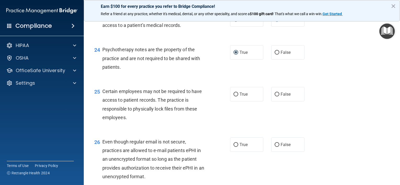
scroll to position [1125, 0]
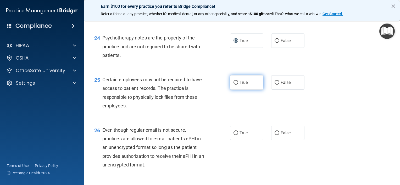
click at [233, 85] on input "True" at bounding box center [235, 83] width 5 height 4
radio input "true"
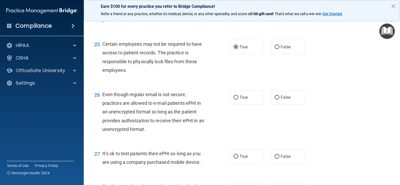
scroll to position [1177, 0]
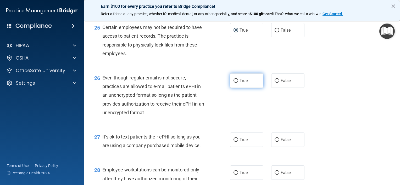
click at [233, 83] on input "True" at bounding box center [235, 81] width 5 height 4
radio input "true"
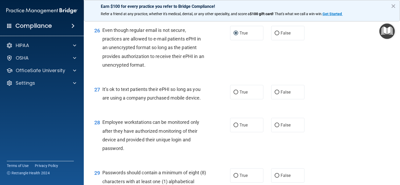
scroll to position [1229, 0]
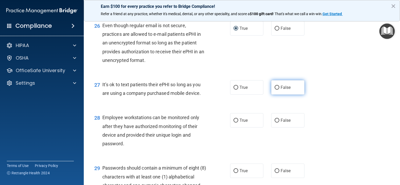
click at [274, 90] on input "False" at bounding box center [276, 88] width 5 height 4
radio input "true"
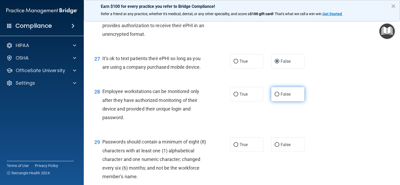
click at [274, 97] on input "False" at bounding box center [276, 95] width 5 height 4
radio input "true"
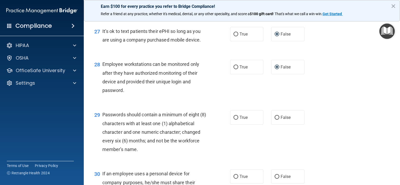
scroll to position [1308, 0]
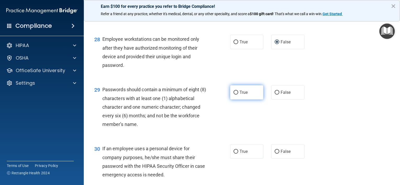
click at [233, 95] on input "True" at bounding box center [235, 93] width 5 height 4
radio input "true"
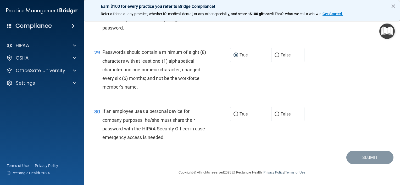
scroll to position [1360, 0]
click at [274, 116] on input "False" at bounding box center [276, 114] width 5 height 4
radio input "true"
click at [356, 164] on button "Submit" at bounding box center [369, 157] width 47 height 13
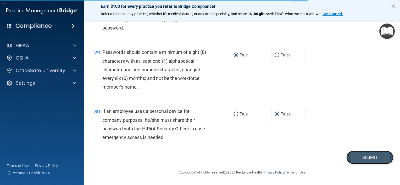
click at [360, 164] on button "Submit" at bounding box center [369, 157] width 47 height 13
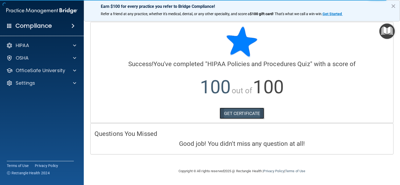
click at [245, 113] on link "GET CERTIFICATE" at bounding box center [241, 114] width 45 height 12
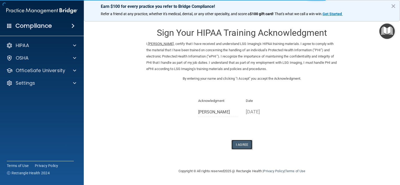
click at [239, 144] on button "I Agree" at bounding box center [241, 145] width 21 height 10
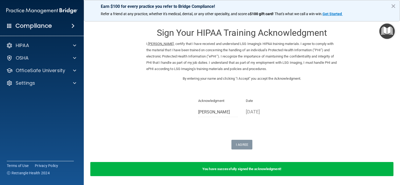
click at [384, 31] on img "Open Resource Center" at bounding box center [386, 31] width 15 height 15
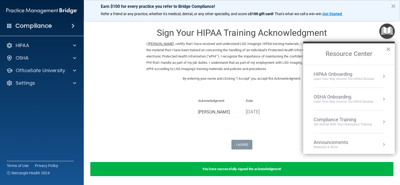
click at [342, 119] on div "Compliance Training" at bounding box center [342, 120] width 58 height 6
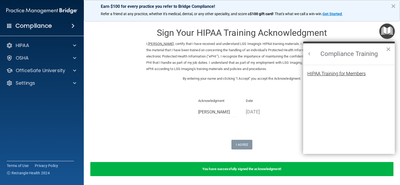
click at [357, 74] on div "HIPAA Training for Members" at bounding box center [336, 73] width 58 height 5
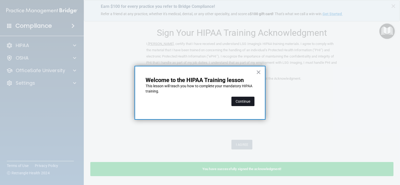
click at [241, 103] on button "Continue" at bounding box center [242, 101] width 23 height 9
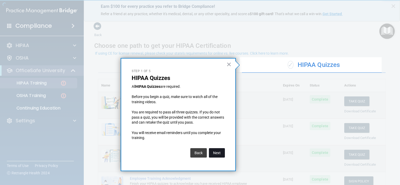
click at [216, 153] on button "Next" at bounding box center [217, 152] width 16 height 9
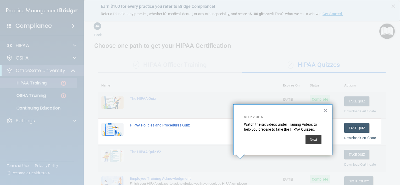
scroll to position [71, 0]
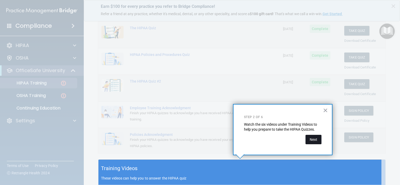
click at [315, 139] on button "Next" at bounding box center [313, 139] width 16 height 9
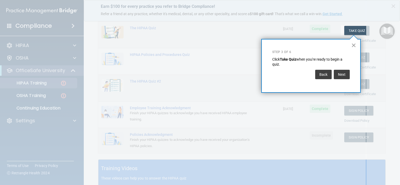
click at [351, 45] on div "× Step 3 of 6 Click Take Quiz when you're ready to begin a quiz. Back Next" at bounding box center [310, 66] width 99 height 54
drag, startPoint x: 351, startPoint y: 45, endPoint x: 340, endPoint y: 75, distance: 32.0
click at [340, 75] on button "Next" at bounding box center [341, 74] width 16 height 9
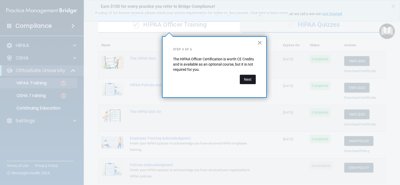
click at [248, 81] on button "Next" at bounding box center [248, 79] width 16 height 9
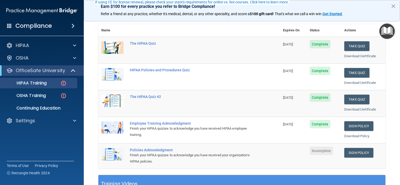
scroll to position [93, 0]
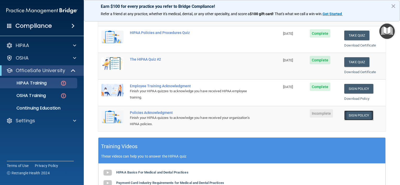
click at [353, 113] on link "Sign Policy" at bounding box center [358, 116] width 29 height 10
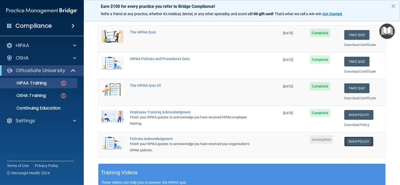
click at [359, 140] on link "Sign Policy" at bounding box center [358, 142] width 29 height 10
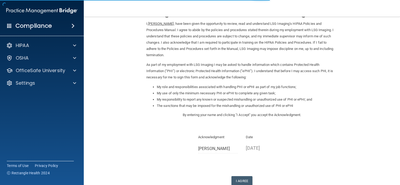
scroll to position [54, 0]
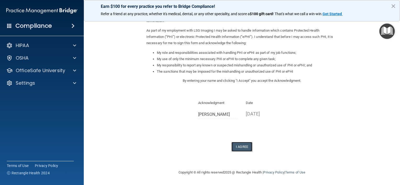
click at [240, 148] on button "I Agree" at bounding box center [241, 147] width 21 height 10
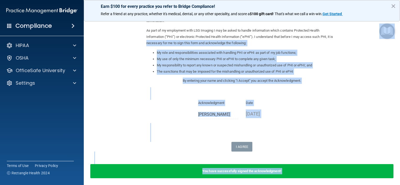
click at [385, 39] on body "Compliance HIPAA Documents and Policies Report an Incident Business Associates …" at bounding box center [200, 92] width 400 height 185
click at [277, 150] on div "I Agree" at bounding box center [241, 147] width 191 height 10
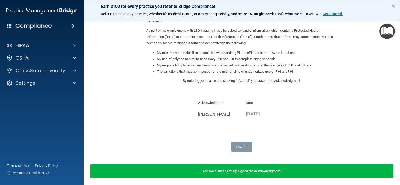
click at [388, 32] on img "Open Resource Center" at bounding box center [386, 31] width 15 height 15
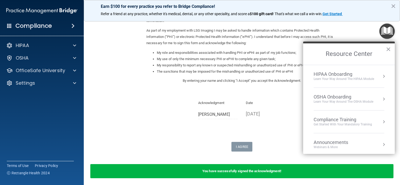
click at [336, 119] on div "Compliance Training" at bounding box center [342, 120] width 58 height 6
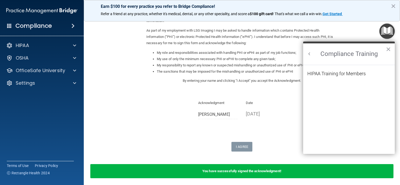
scroll to position [0, 0]
click at [350, 73] on div "HIPAA Training for Members" at bounding box center [336, 73] width 58 height 5
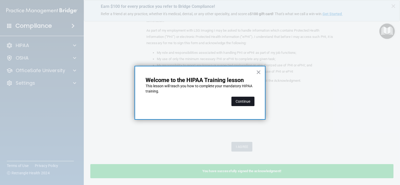
click at [244, 102] on button "Continue" at bounding box center [242, 101] width 23 height 9
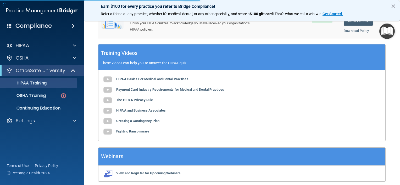
scroll to position [41, 0]
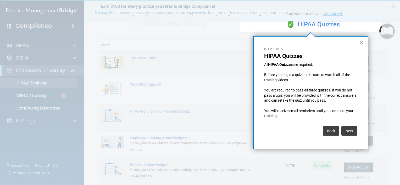
click at [349, 132] on button "Next" at bounding box center [349, 130] width 16 height 9
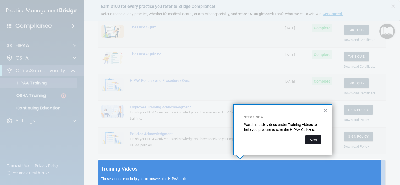
click at [310, 140] on button "Next" at bounding box center [313, 139] width 16 height 9
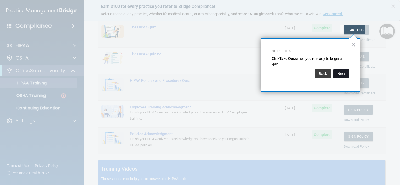
click at [343, 74] on button "Next" at bounding box center [341, 73] width 16 height 9
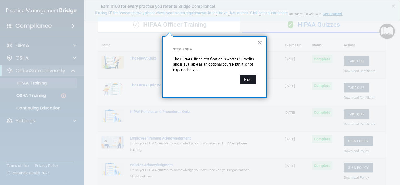
click at [248, 78] on button "Next" at bounding box center [248, 79] width 16 height 9
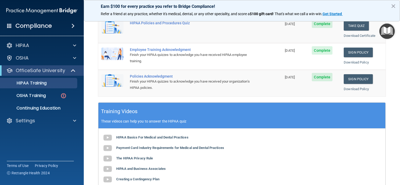
scroll to position [0, 0]
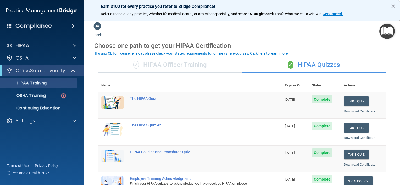
click at [387, 28] on img "Open Resource Center" at bounding box center [386, 31] width 15 height 15
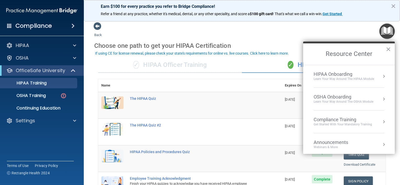
click at [344, 74] on div "HIPAA Onboarding" at bounding box center [343, 74] width 60 height 6
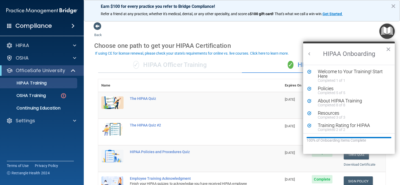
scroll to position [2, 0]
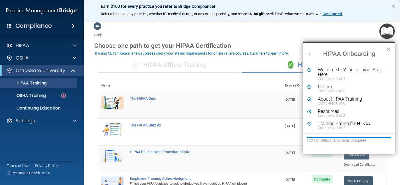
click at [388, 49] on button "×" at bounding box center [388, 49] width 5 height 8
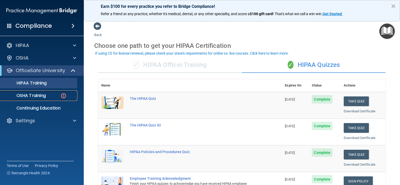
click at [45, 95] on p "OSHA Training" at bounding box center [24, 95] width 42 height 5
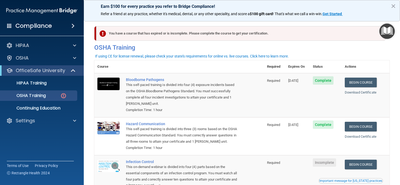
click at [388, 32] on img "Open Resource Center" at bounding box center [386, 31] width 15 height 15
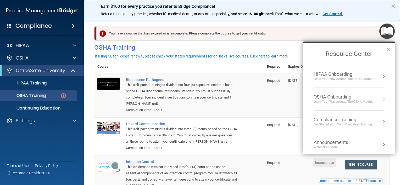
click at [337, 95] on div "OSHA Onboarding" at bounding box center [343, 97] width 60 height 6
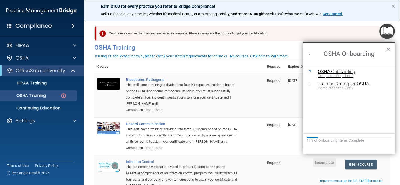
click at [337, 71] on div "OSHA Onboarding" at bounding box center [353, 71] width 70 height 5
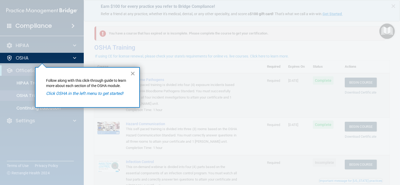
click at [134, 71] on button "×" at bounding box center [132, 73] width 5 height 8
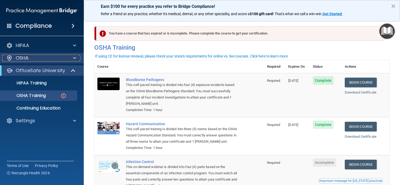
click at [77, 57] on div at bounding box center [73, 58] width 13 height 6
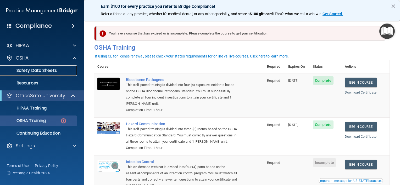
click at [54, 70] on p "Safety Data Sheets" at bounding box center [38, 70] width 71 height 5
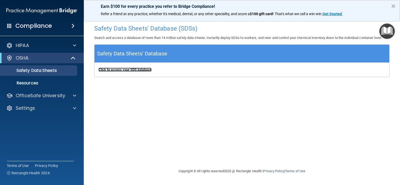
click at [137, 70] on b "Click to access your SDS database" at bounding box center [124, 70] width 53 height 4
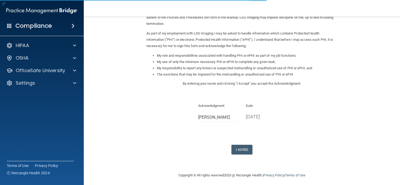
scroll to position [54, 0]
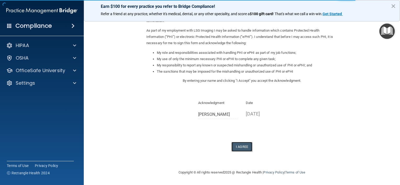
click at [238, 145] on button "I Agree" at bounding box center [241, 147] width 21 height 10
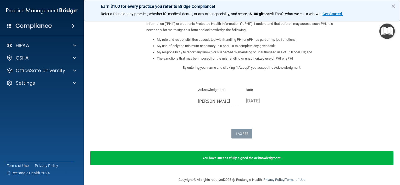
scroll to position [75, 0]
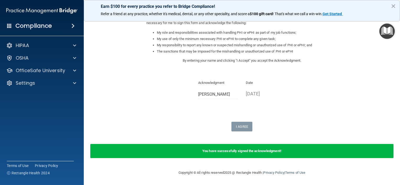
click at [324, 143] on form "Sign Your HIPAA Policies Acknowledgment I, [PERSON_NAME] , have been given the …" at bounding box center [241, 55] width 295 height 217
click at [389, 33] on img "Open Resource Center" at bounding box center [386, 31] width 15 height 15
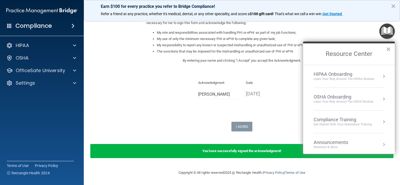
click at [343, 74] on div "HIPAA Onboarding" at bounding box center [343, 74] width 60 height 6
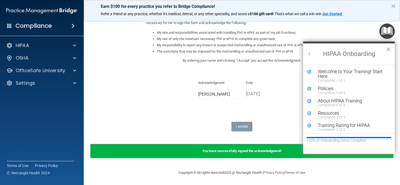
scroll to position [2, 0]
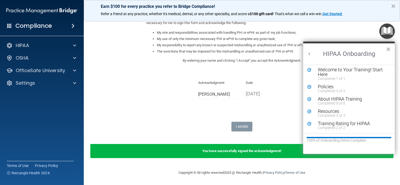
click at [387, 48] on button "×" at bounding box center [388, 49] width 5 height 8
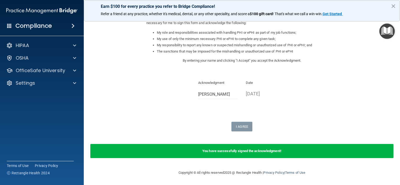
click at [386, 33] on img "Open Resource Center" at bounding box center [386, 31] width 15 height 15
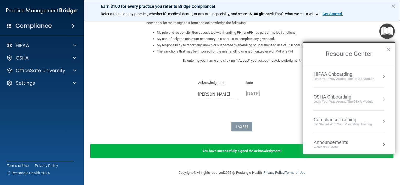
click at [335, 96] on div "OSHA Onboarding" at bounding box center [343, 97] width 60 height 6
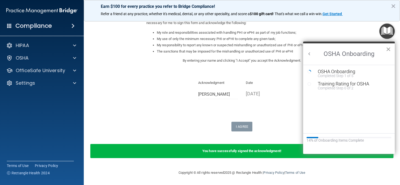
click at [389, 48] on button "×" at bounding box center [388, 49] width 5 height 8
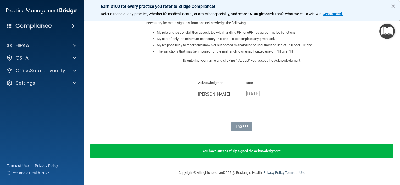
click at [387, 32] on img "Open Resource Center" at bounding box center [386, 31] width 15 height 15
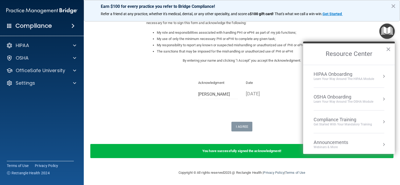
click at [350, 120] on div "Compliance Training" at bounding box center [342, 120] width 58 height 6
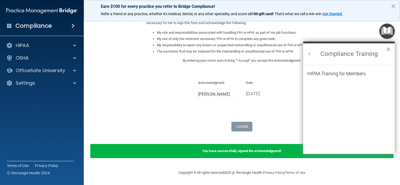
click at [346, 70] on ol "HIPAA Training for Members" at bounding box center [348, 109] width 83 height 89
click at [347, 72] on div "HIPAA Training for Members" at bounding box center [336, 73] width 58 height 5
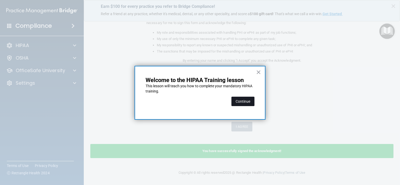
click at [238, 102] on button "Continue" at bounding box center [242, 101] width 23 height 9
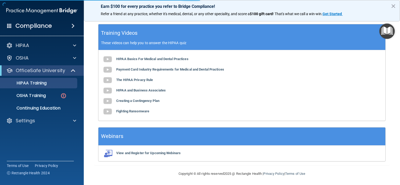
scroll to position [40, 0]
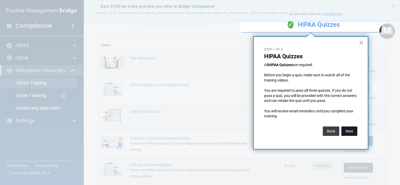
click at [353, 133] on button "Next" at bounding box center [349, 131] width 16 height 9
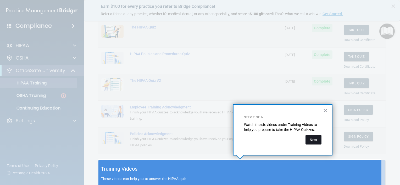
click at [314, 139] on button "Next" at bounding box center [313, 139] width 16 height 9
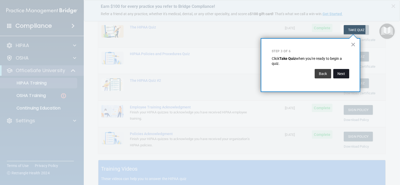
click at [344, 72] on button "Next" at bounding box center [341, 73] width 16 height 9
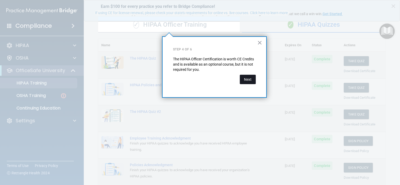
click at [245, 79] on button "Next" at bounding box center [248, 79] width 16 height 9
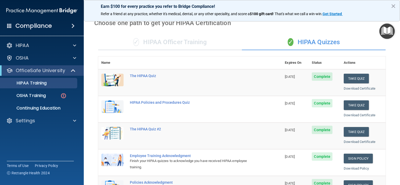
scroll to position [0, 0]
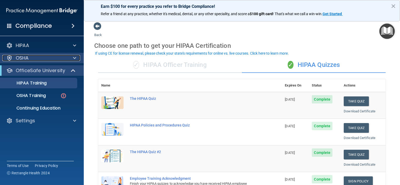
click at [38, 57] on div "OSHA" at bounding box center [34, 58] width 65 height 6
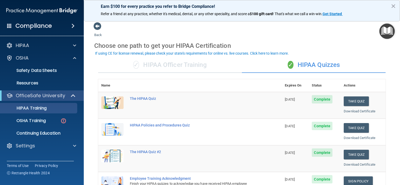
click at [389, 32] on img "Open Resource Center" at bounding box center [386, 31] width 15 height 15
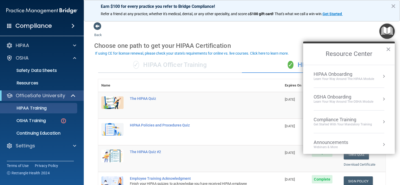
click at [345, 96] on div "OSHA Onboarding" at bounding box center [343, 97] width 60 height 6
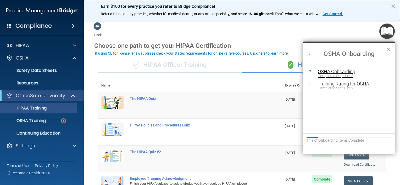
click at [348, 72] on div "OSHA Onboarding" at bounding box center [353, 71] width 70 height 5
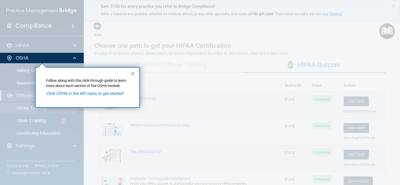
click at [132, 72] on button "×" at bounding box center [132, 73] width 5 height 8
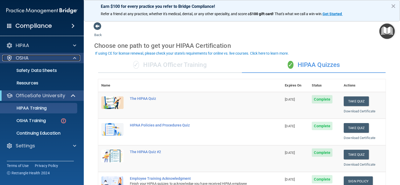
click at [7, 58] on div at bounding box center [9, 58] width 6 height 6
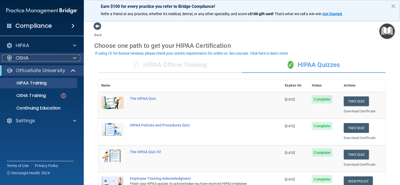
click at [8, 58] on div at bounding box center [9, 58] width 6 height 6
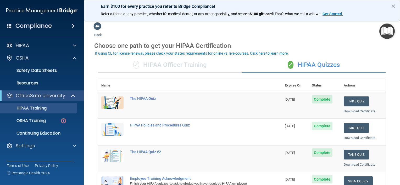
click at [61, 26] on div "Compliance" at bounding box center [42, 26] width 84 height 12
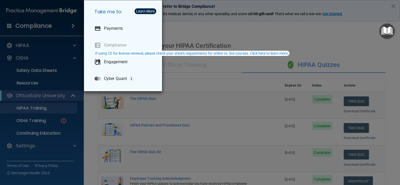
click at [51, 27] on div "Take me to: Payments Compliance Engagement Cyber Quant" at bounding box center [200, 92] width 400 height 185
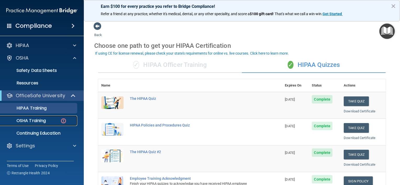
click at [31, 120] on p "OSHA Training" at bounding box center [24, 120] width 42 height 5
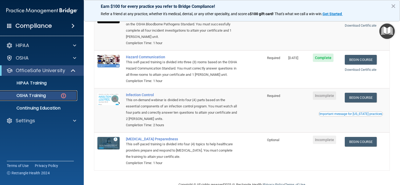
scroll to position [78, 0]
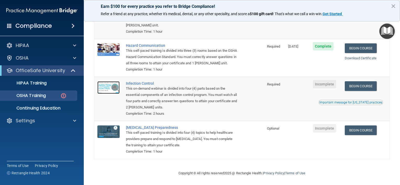
click at [102, 94] on img at bounding box center [108, 87] width 22 height 13
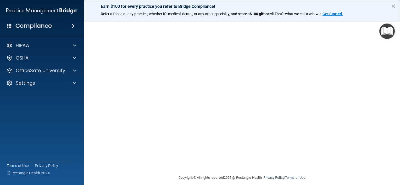
scroll to position [39, 0]
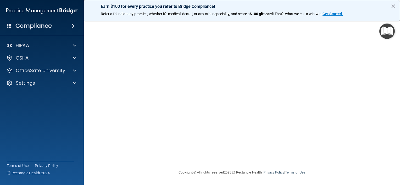
click at [392, 5] on button "×" at bounding box center [393, 6] width 5 height 8
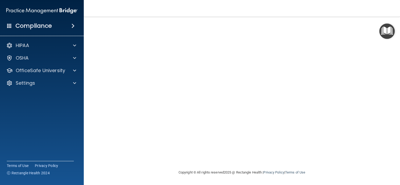
click at [387, 34] on img "Open Resource Center" at bounding box center [386, 31] width 15 height 15
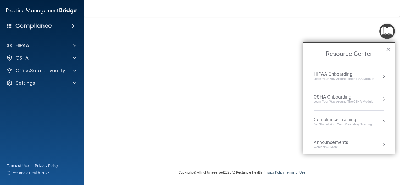
click at [339, 96] on div "OSHA Onboarding" at bounding box center [343, 97] width 60 height 6
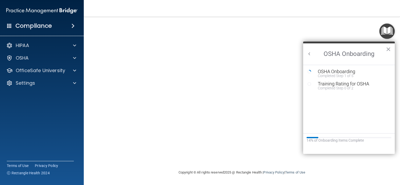
scroll to position [0, 0]
click at [390, 51] on button "×" at bounding box center [388, 49] width 5 height 8
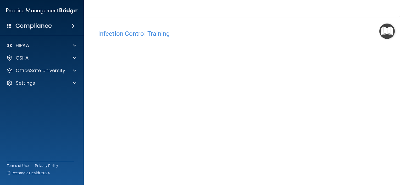
scroll to position [26, 0]
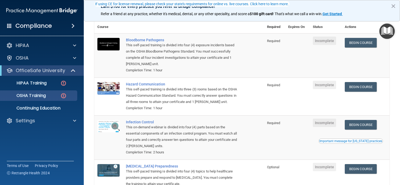
scroll to position [52, 0]
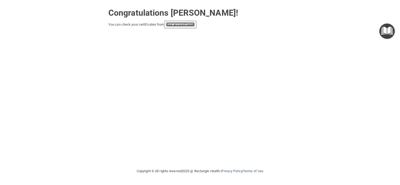
click at [182, 26] on link "your account page!" at bounding box center [180, 24] width 29 height 4
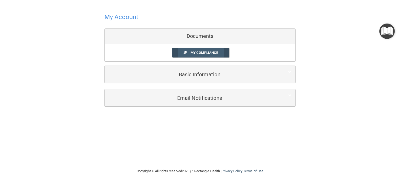
click at [198, 53] on span "My Compliance" at bounding box center [203, 53] width 27 height 4
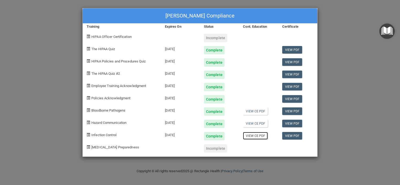
click at [259, 136] on link "View CE PDF" at bounding box center [255, 136] width 25 height 8
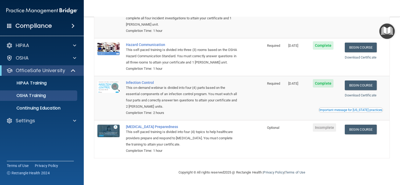
scroll to position [72, 0]
click at [326, 128] on span "Incomplete" at bounding box center [324, 127] width 23 height 8
click at [316, 129] on span "Incomplete" at bounding box center [324, 127] width 23 height 8
click at [112, 133] on img at bounding box center [108, 131] width 22 height 13
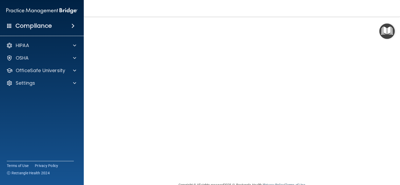
scroll to position [39, 0]
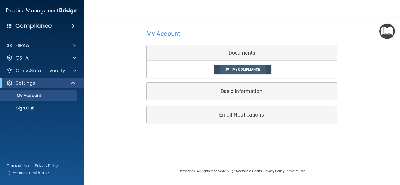
click at [243, 67] on link "My Compliance" at bounding box center [242, 70] width 57 height 10
